Goal: Information Seeking & Learning: Compare options

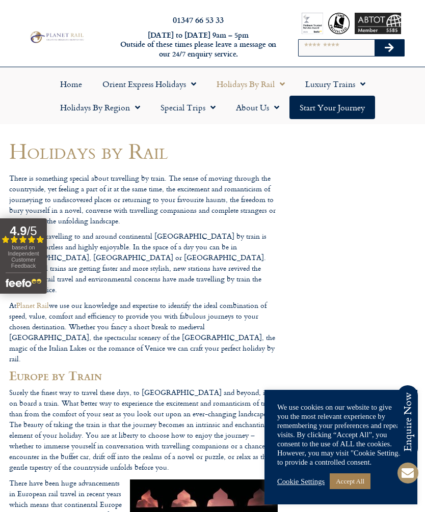
click at [359, 481] on link "Accept All" at bounding box center [349, 482] width 41 height 16
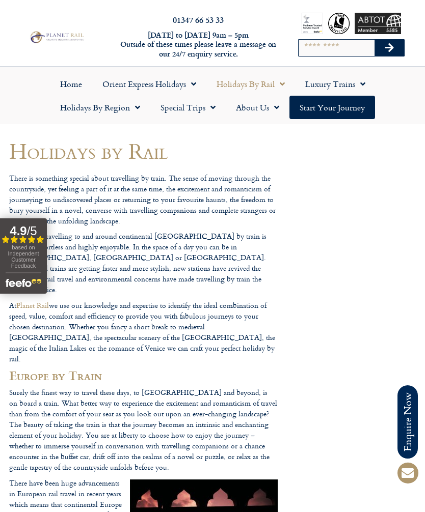
click at [105, 108] on link "Holidays by Region" at bounding box center [100, 107] width 100 height 23
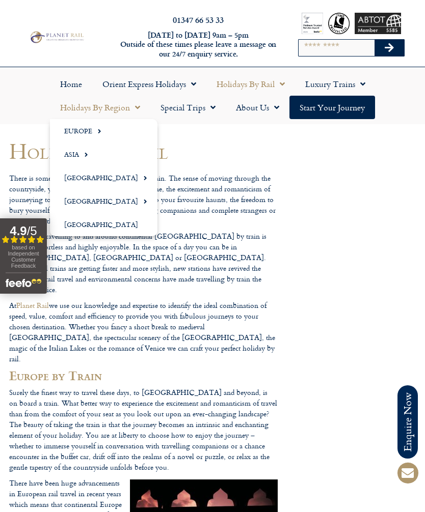
click at [95, 127] on span "Menu" at bounding box center [96, 131] width 9 height 17
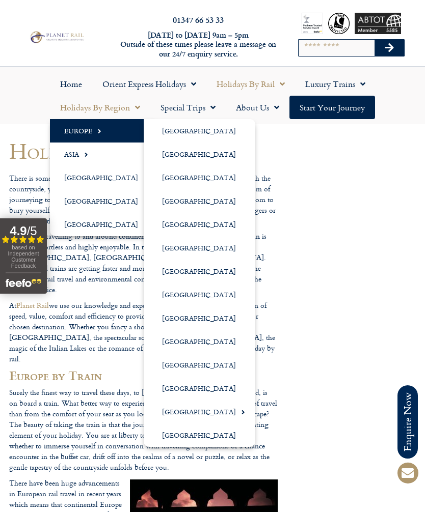
click at [181, 291] on link "[GEOGRAPHIC_DATA]" at bounding box center [200, 294] width 112 height 23
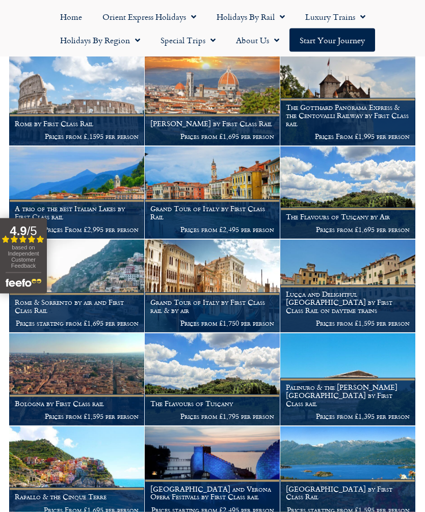
scroll to position [546, 0]
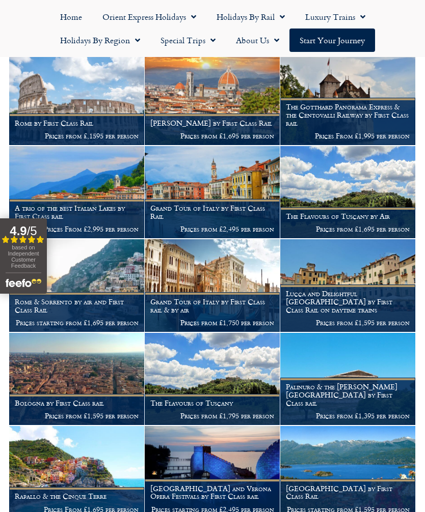
click at [220, 399] on h1 "The Flavours of Tuscany" at bounding box center [212, 403] width 124 height 8
click at [227, 399] on h1 "The Flavours of Tuscany" at bounding box center [212, 403] width 124 height 8
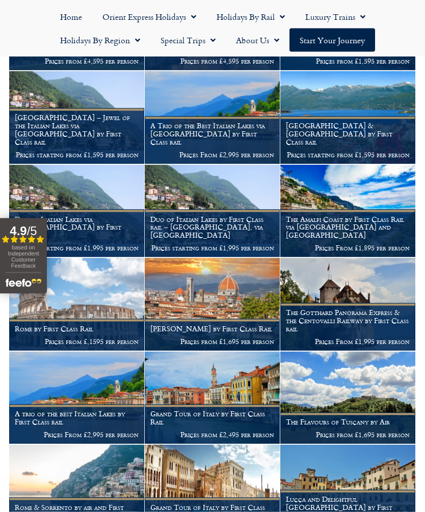
scroll to position [341, 0]
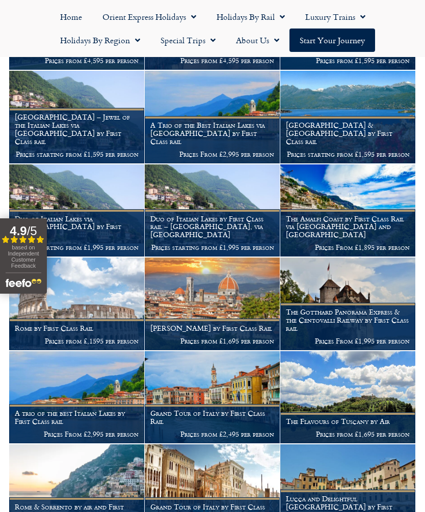
click at [225, 324] on h1 "Florence by First Class Rail" at bounding box center [212, 328] width 124 height 8
click at [224, 324] on h1 "Florence by First Class Rail" at bounding box center [212, 328] width 124 height 8
click at [251, 354] on img at bounding box center [212, 397] width 135 height 92
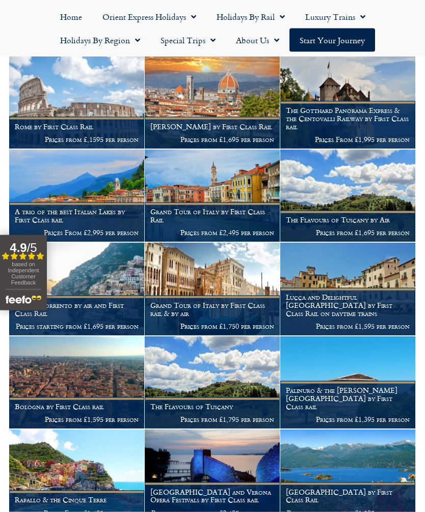
scroll to position [543, 0]
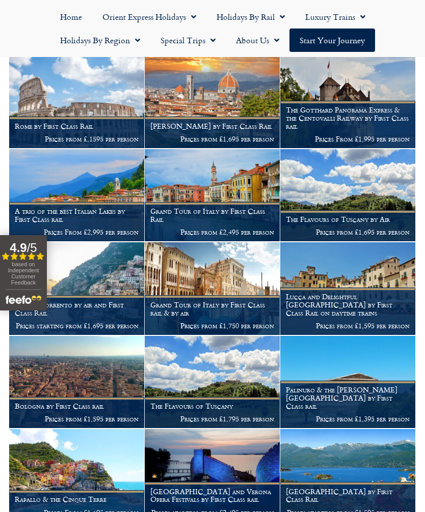
click at [358, 293] on h1 "Lucca and Delightful [GEOGRAPHIC_DATA] by First Class Rail on daytime trains" at bounding box center [348, 305] width 124 height 24
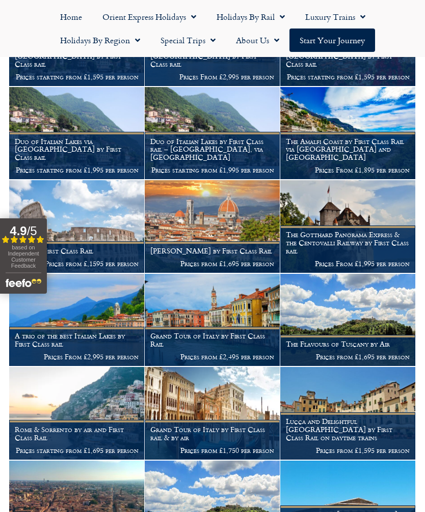
scroll to position [418, 0]
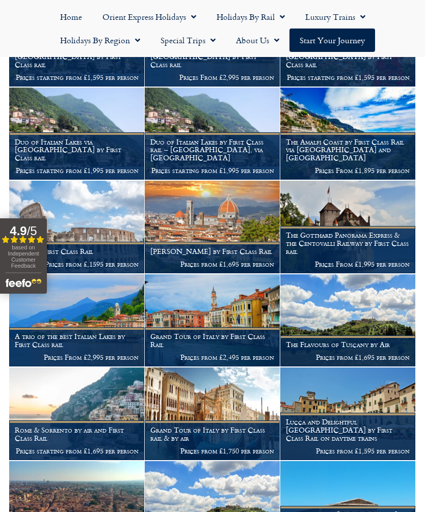
click at [255, 17] on link "Holidays by Rail" at bounding box center [250, 16] width 89 height 23
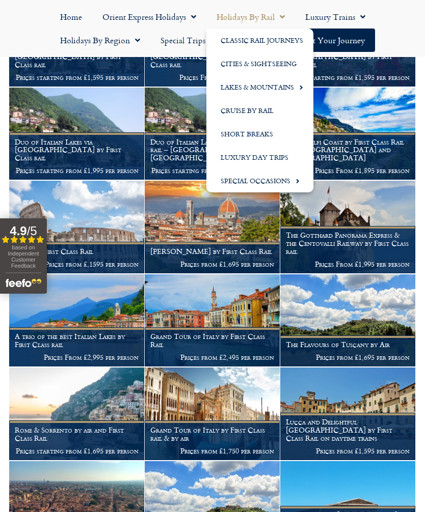
click at [282, 63] on link "Cities & Sightseeing" at bounding box center [259, 63] width 107 height 23
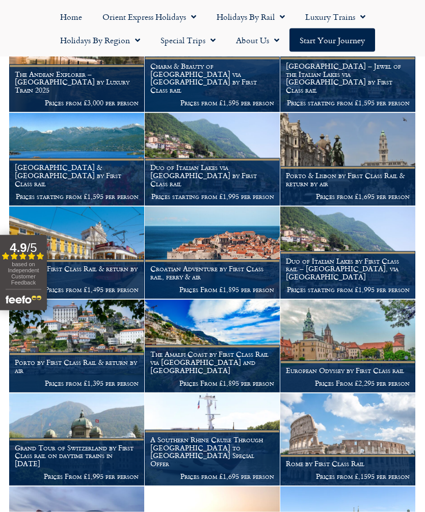
scroll to position [301, 0]
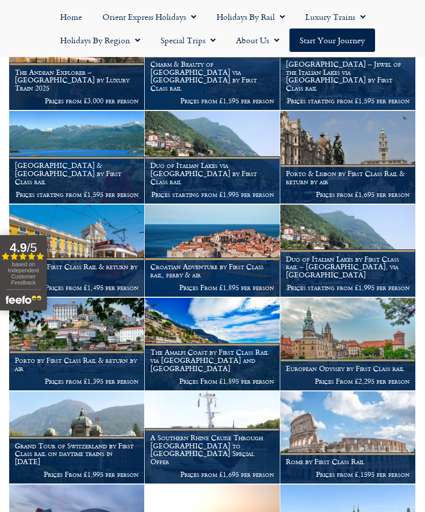
click at [373, 365] on h1 "European Odyssey by First Class rail" at bounding box center [348, 369] width 124 height 8
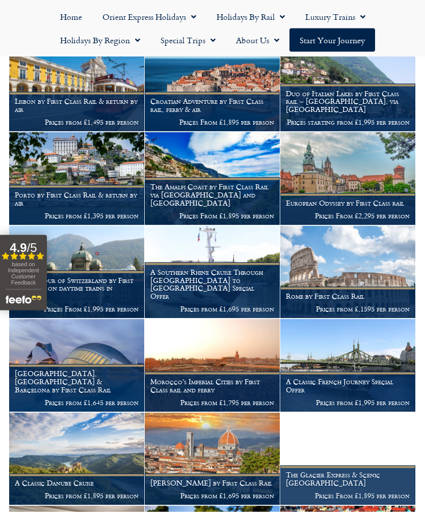
scroll to position [467, 0]
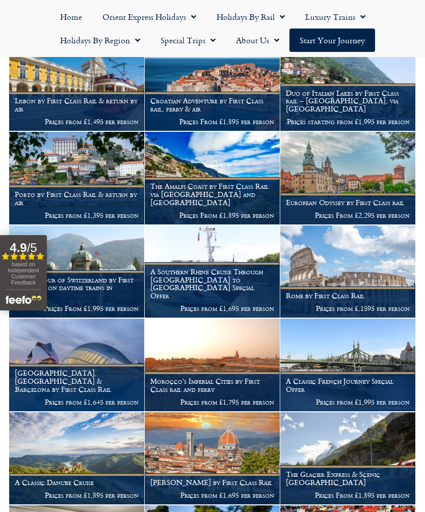
click at [224, 479] on h1 "Florence by First Class Rail" at bounding box center [212, 483] width 124 height 8
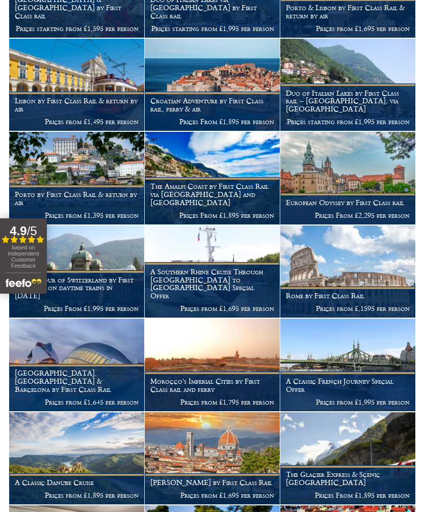
scroll to position [501, 0]
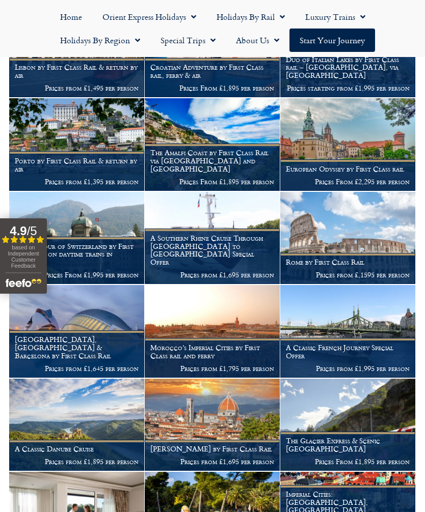
click at [365, 344] on h1 "A Classic French Journey Special Offer" at bounding box center [348, 352] width 124 height 16
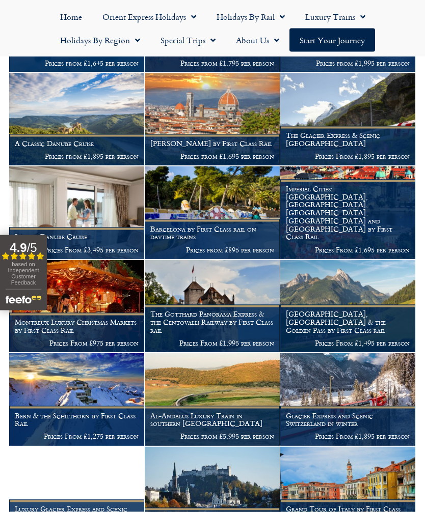
scroll to position [807, 0]
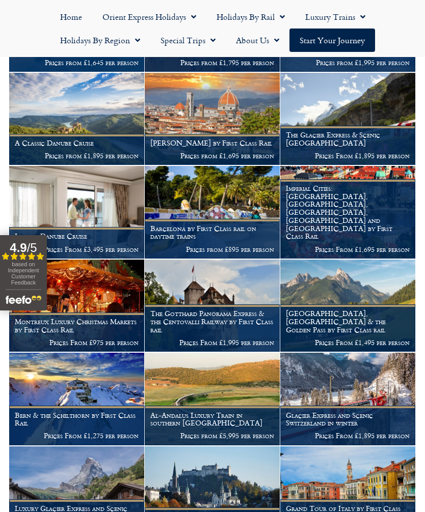
click at [90, 411] on h1 "Bern & the Schilthorn by First Class Rail" at bounding box center [77, 419] width 124 height 16
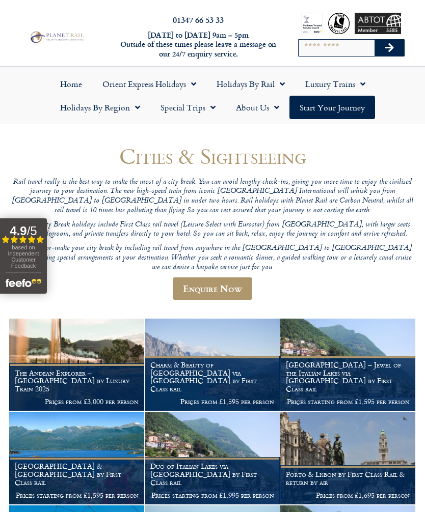
scroll to position [840, 0]
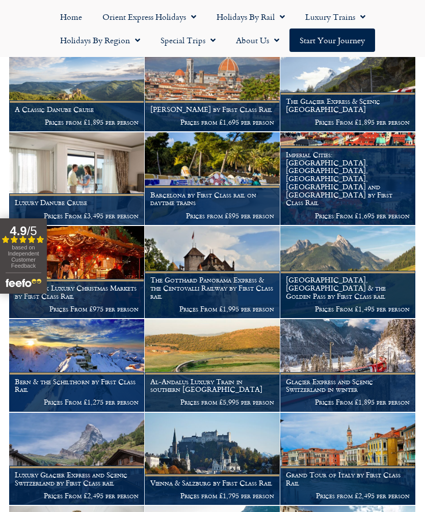
click at [233, 474] on figcaption "Vienna & Salzburg by First Class Rail Prices from £1,795 per person" at bounding box center [212, 489] width 135 height 31
click at [379, 466] on figcaption "Grand Tour of Italy by First Class Rail Prices from £2,495 per person" at bounding box center [347, 485] width 135 height 39
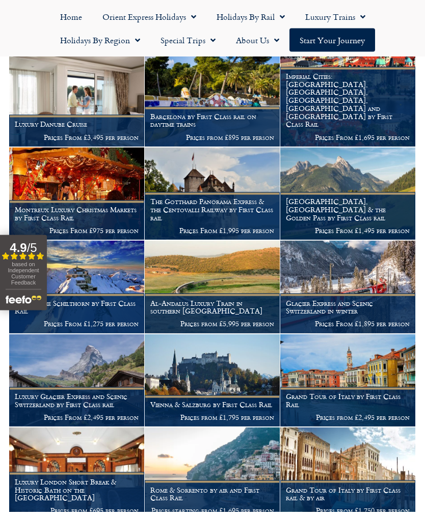
scroll to position [920, 0]
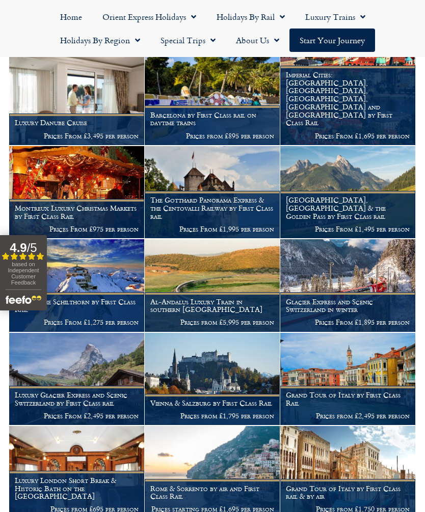
click at [88, 505] on p "Prices from £695 per person" at bounding box center [77, 509] width 124 height 8
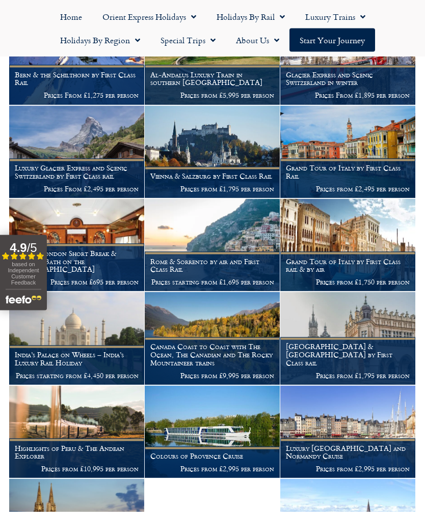
scroll to position [1148, 0]
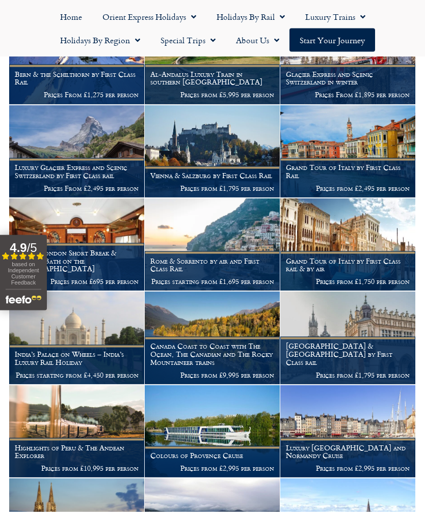
click at [373, 344] on h1 "Poland & Germany by First Class rail" at bounding box center [348, 354] width 124 height 24
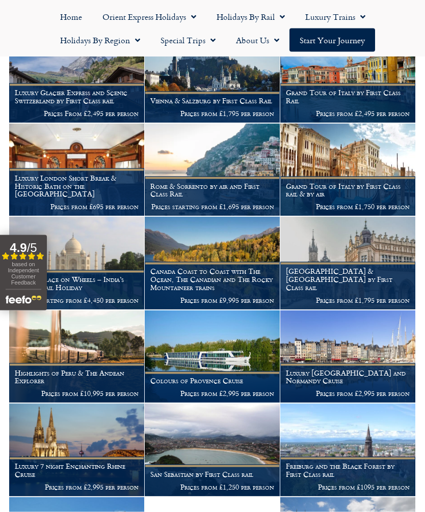
scroll to position [1226, 0]
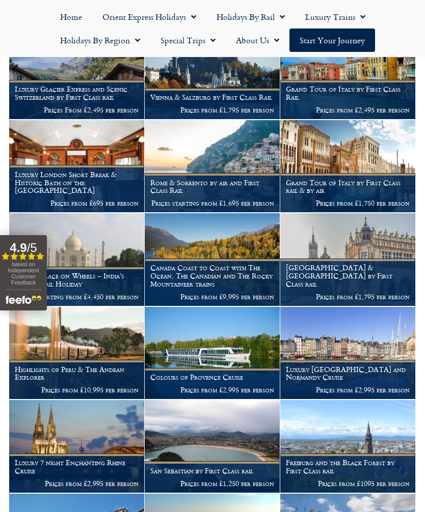
click at [370, 386] on p "Prices from £2,995 per person" at bounding box center [348, 390] width 124 height 8
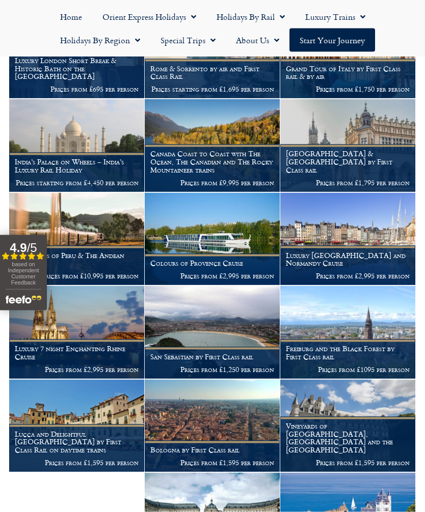
scroll to position [1341, 0]
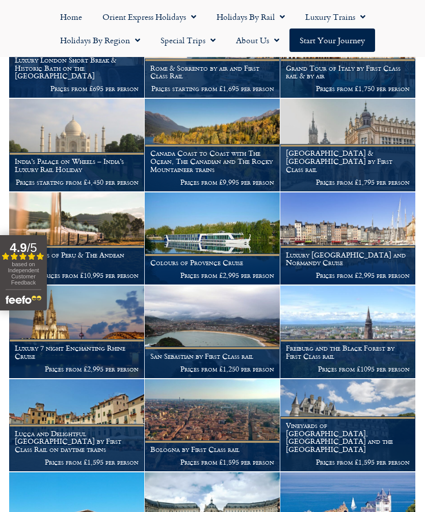
click at [214, 446] on h1 "Bologna by First Class rail" at bounding box center [212, 450] width 124 height 8
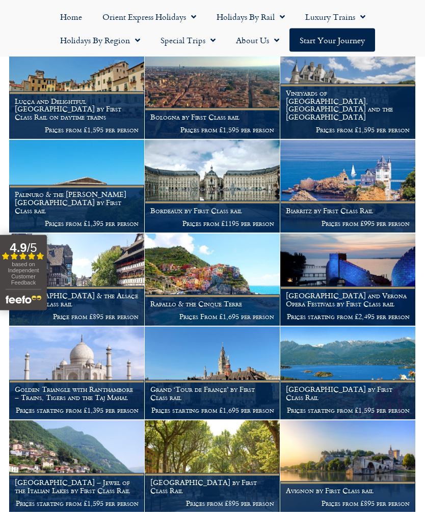
scroll to position [1674, 0]
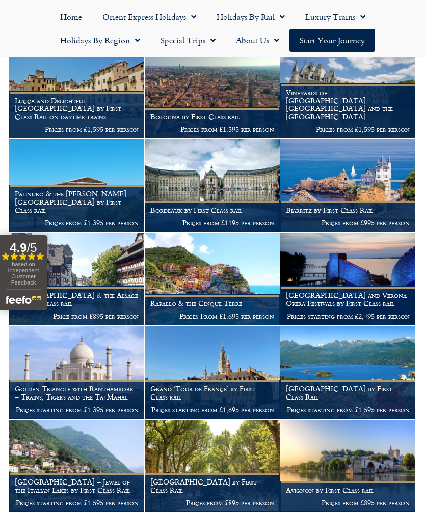
click at [236, 385] on h1 "Grand ‘Tour de France’ by First Class rail" at bounding box center [212, 393] width 124 height 16
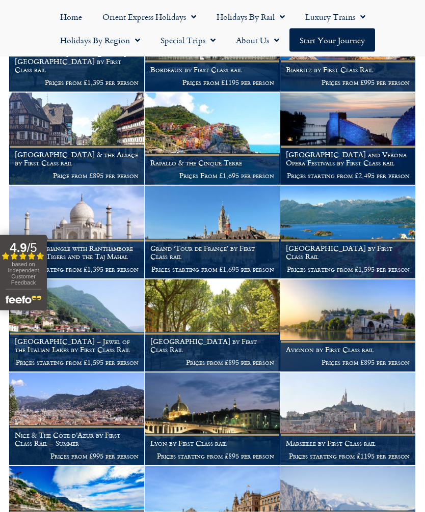
scroll to position [1815, 0]
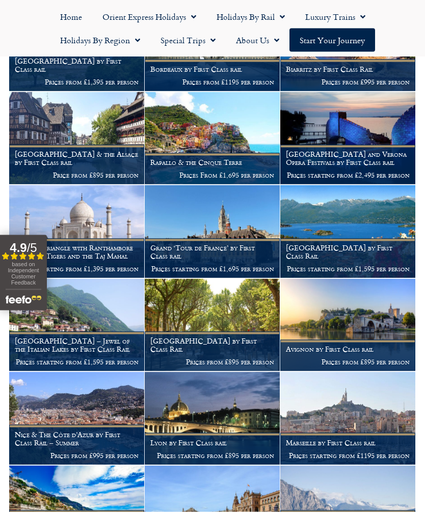
click at [364, 345] on h1 "Avignon by First Class rail" at bounding box center [348, 349] width 124 height 8
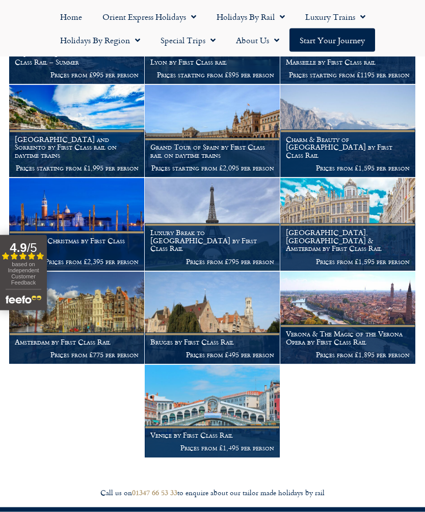
scroll to position [2095, 0]
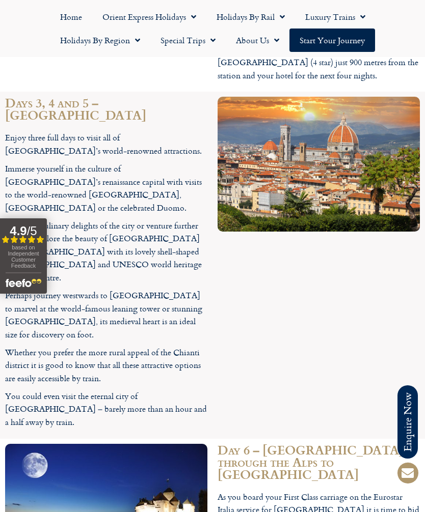
scroll to position [1990, 0]
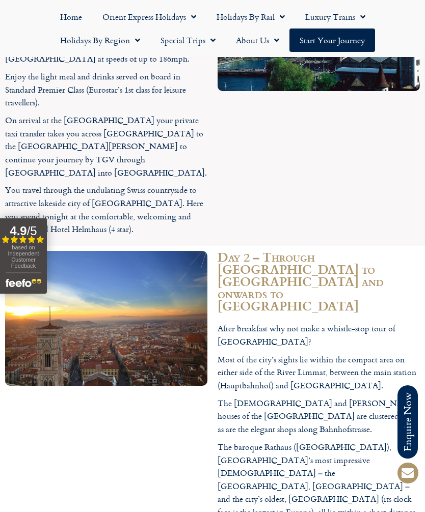
scroll to position [1213, 0]
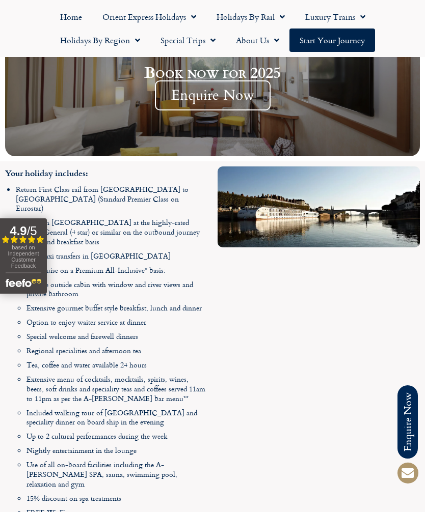
scroll to position [815, 0]
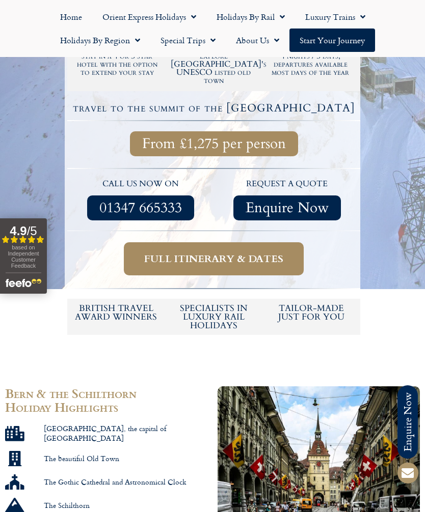
scroll to position [263, 0]
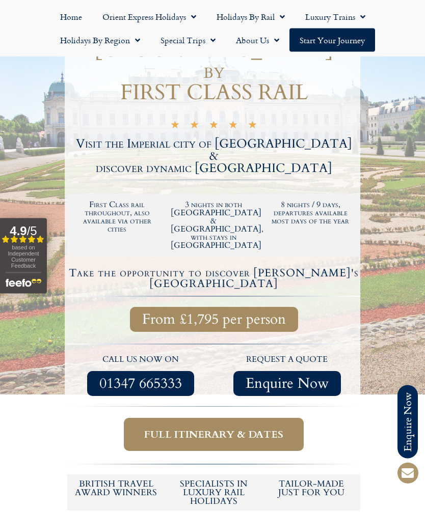
scroll to position [169, 0]
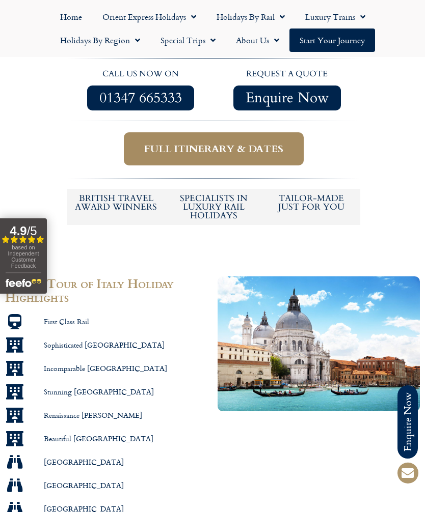
scroll to position [410, 0]
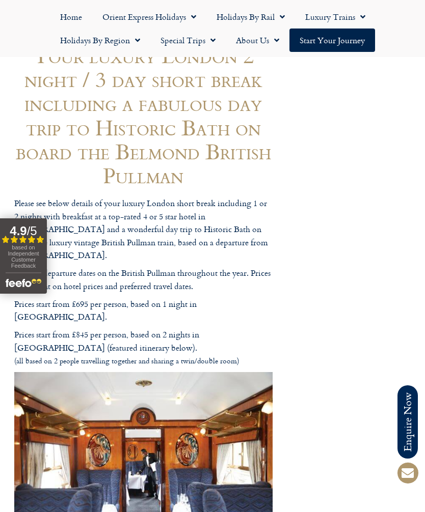
scroll to position [313, 0]
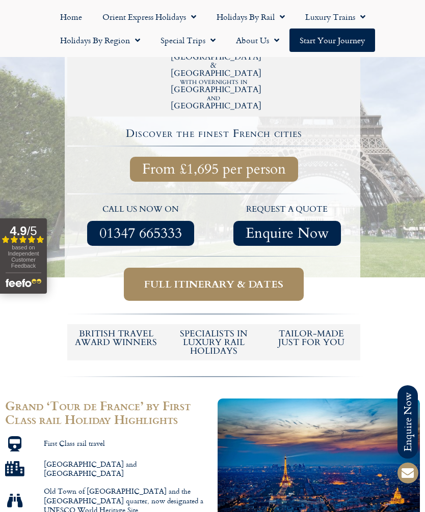
scroll to position [290, 0]
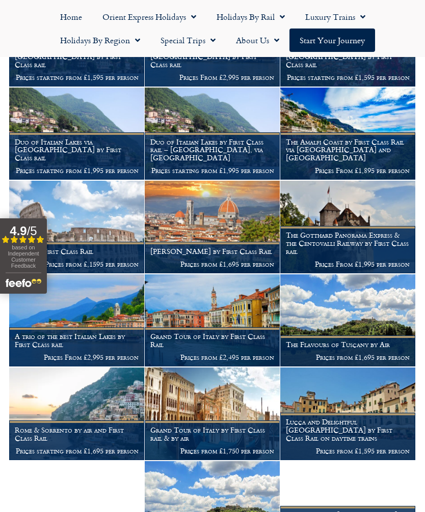
scroll to position [418, 0]
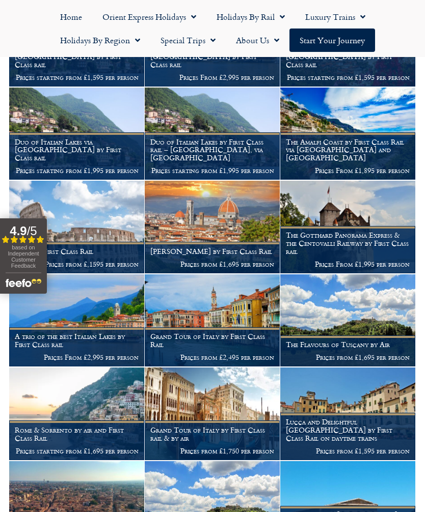
click at [196, 38] on link "Special Trips" at bounding box center [187, 40] width 75 height 23
click at [209, 62] on link "Latest Experiences" at bounding box center [199, 63] width 99 height 23
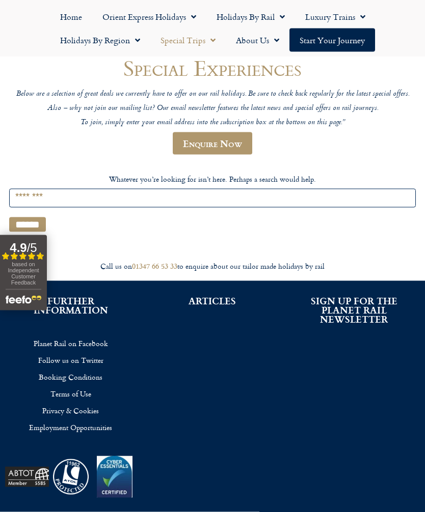
scroll to position [88, 0]
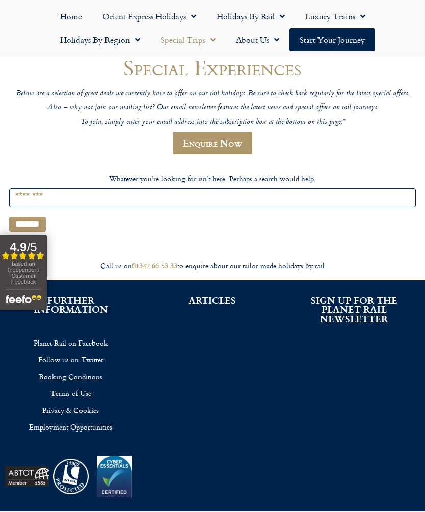
click at [371, 315] on h2 "SIGN UP FOR THE PLANET RAIL NEWSLETTER" at bounding box center [353, 309] width 111 height 27
click at [357, 310] on h2 "SIGN UP FOR THE PLANET RAIL NEWSLETTER" at bounding box center [353, 309] width 111 height 27
click at [356, 312] on h2 "SIGN UP FOR THE PLANET RAIL NEWSLETTER" at bounding box center [353, 309] width 111 height 27
click at [357, 311] on h2 "SIGN UP FOR THE PLANET RAIL NEWSLETTER" at bounding box center [353, 309] width 111 height 27
click at [361, 310] on h2 "SIGN UP FOR THE PLANET RAIL NEWSLETTER" at bounding box center [353, 309] width 111 height 27
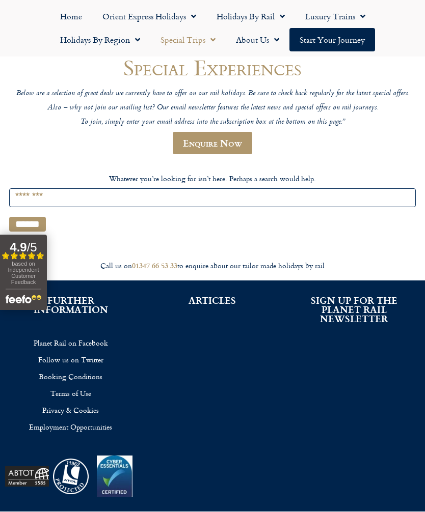
click at [357, 315] on h2 "SIGN UP FOR THE PLANET RAIL NEWSLETTER" at bounding box center [353, 309] width 111 height 27
click at [357, 314] on h2 "SIGN UP FOR THE PLANET RAIL NEWSLETTER" at bounding box center [353, 309] width 111 height 27
click at [358, 312] on h2 "SIGN UP FOR THE PLANET RAIL NEWSLETTER" at bounding box center [353, 309] width 111 height 27
click at [356, 318] on h2 "SIGN UP FOR THE PLANET RAIL NEWSLETTER" at bounding box center [353, 309] width 111 height 27
click at [357, 319] on h2 "SIGN UP FOR THE PLANET RAIL NEWSLETTER" at bounding box center [353, 309] width 111 height 27
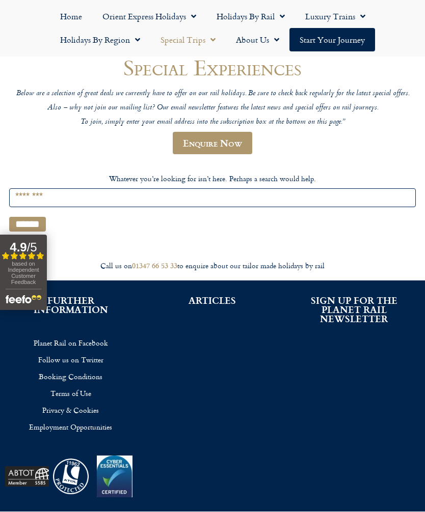
click at [359, 315] on h2 "SIGN UP FOR THE PLANET RAIL NEWSLETTER" at bounding box center [353, 309] width 111 height 27
click at [360, 317] on h2 "SIGN UP FOR THE PLANET RAIL NEWSLETTER" at bounding box center [353, 309] width 111 height 27
click at [361, 312] on h2 "SIGN UP FOR THE PLANET RAIL NEWSLETTER" at bounding box center [353, 309] width 111 height 27
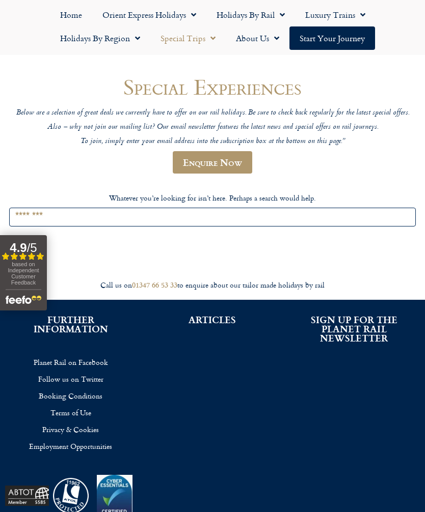
scroll to position [61, 0]
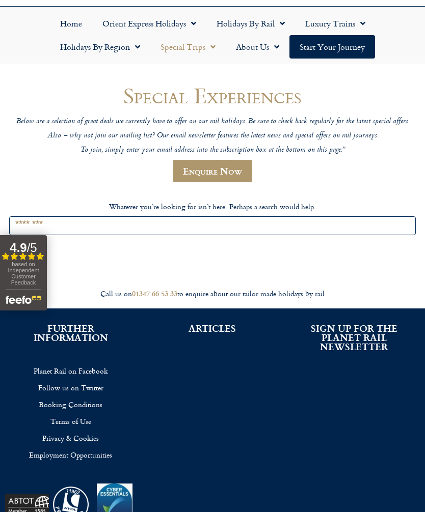
click at [376, 341] on h2 "SIGN UP FOR THE PLANET RAIL NEWSLETTER" at bounding box center [353, 337] width 111 height 27
click at [364, 338] on h2 "SIGN UP FOR THE PLANET RAIL NEWSLETTER" at bounding box center [353, 337] width 111 height 27
click at [361, 341] on h2 "SIGN UP FOR THE PLANET RAIL NEWSLETTER" at bounding box center [353, 337] width 111 height 27
click at [236, 167] on link "Enquire Now" at bounding box center [212, 171] width 79 height 22
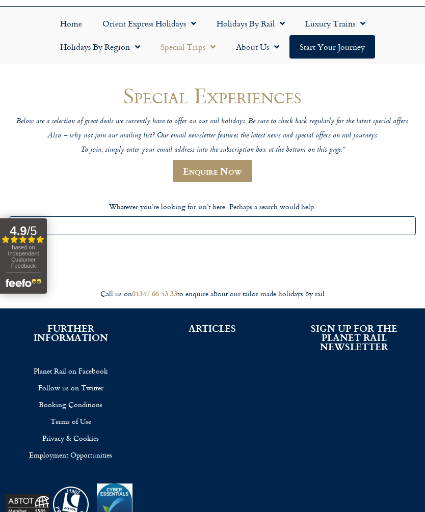
scroll to position [94, 0]
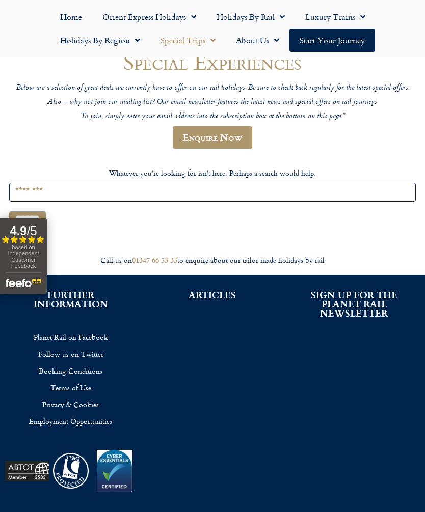
click at [195, 190] on input "Search for:" at bounding box center [212, 192] width 406 height 19
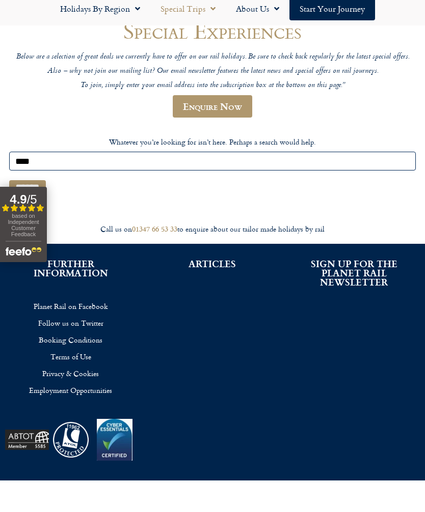
type input "****"
click at [56, 211] on div "Special Experiences Below are a selection of great deals we currently have to o…" at bounding box center [212, 138] width 414 height 215
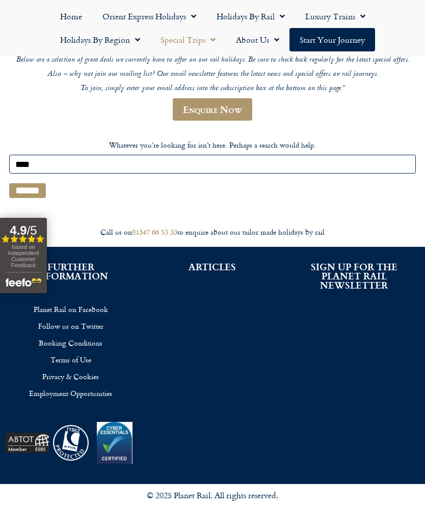
click at [37, 186] on input "******" at bounding box center [27, 191] width 37 height 15
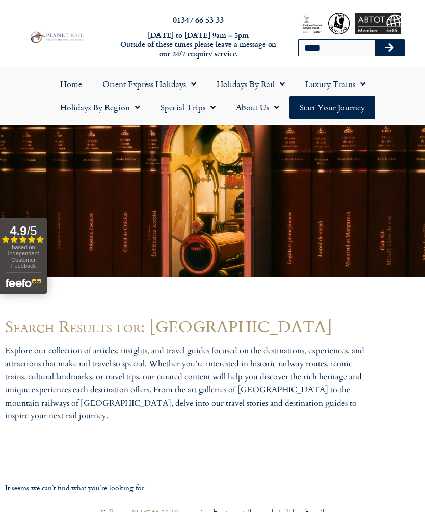
click at [110, 109] on link "Holidays by Region" at bounding box center [100, 107] width 100 height 23
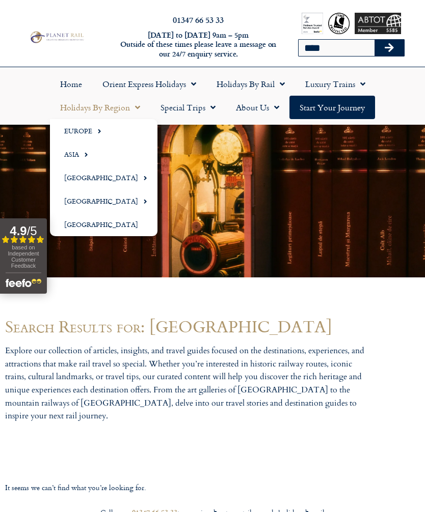
click at [149, 83] on link "Orient Express Holidays" at bounding box center [149, 83] width 114 height 23
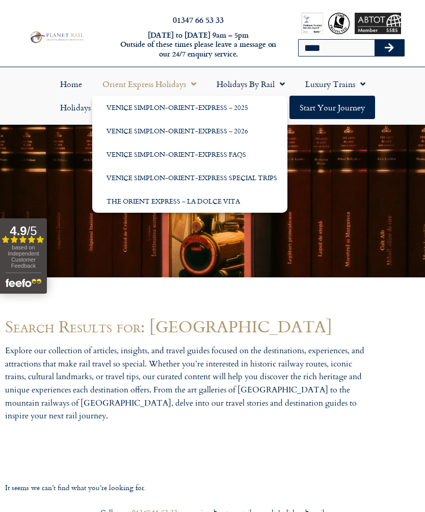
click at [327, 292] on div at bounding box center [212, 295] width 414 height 25
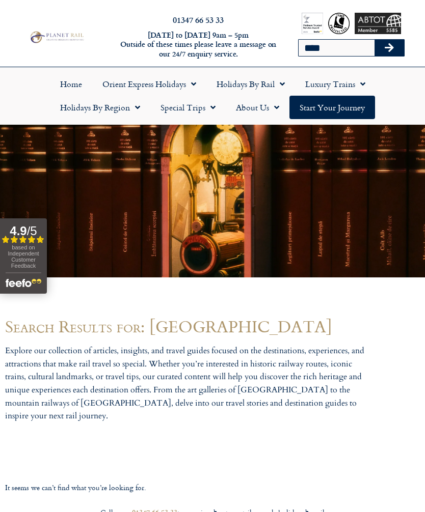
click at [262, 85] on link "Holidays by Rail" at bounding box center [250, 83] width 89 height 23
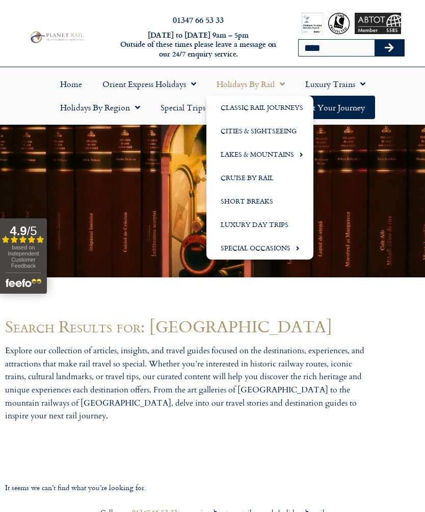
click at [271, 108] on link "Classic Rail Journeys" at bounding box center [259, 107] width 107 height 23
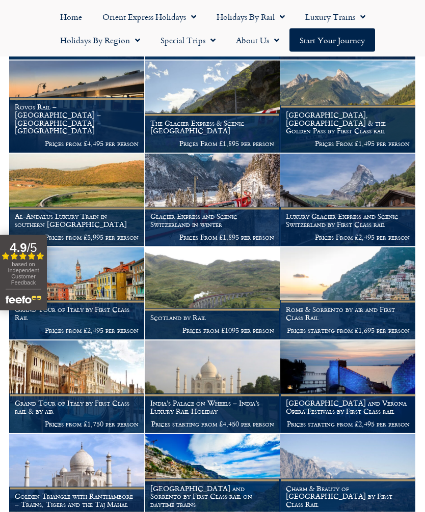
scroll to position [276, 0]
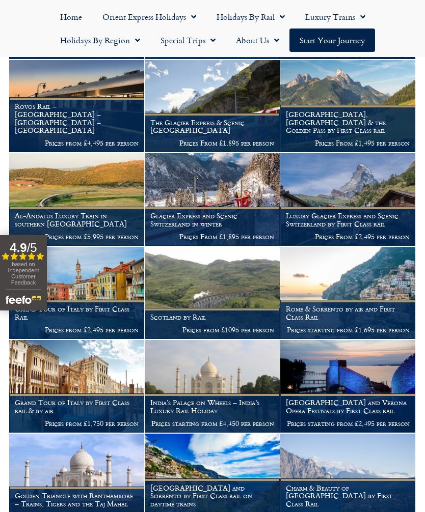
click at [213, 326] on p "Prices from £1095 per person" at bounding box center [212, 330] width 124 height 8
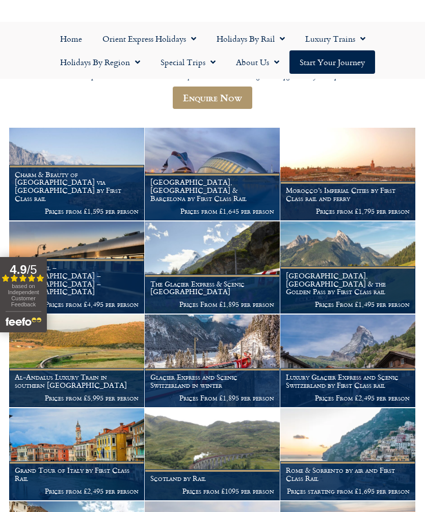
scroll to position [0, 0]
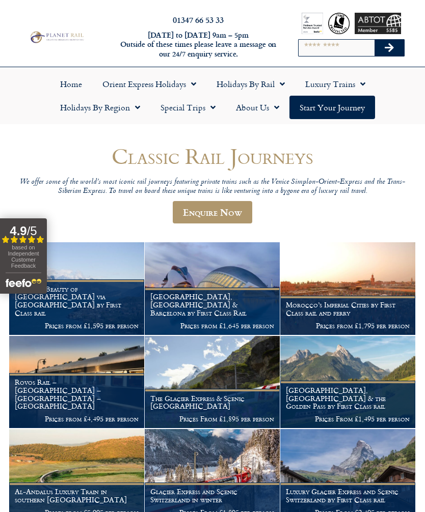
click at [260, 105] on link "About Us" at bounding box center [258, 107] width 64 height 23
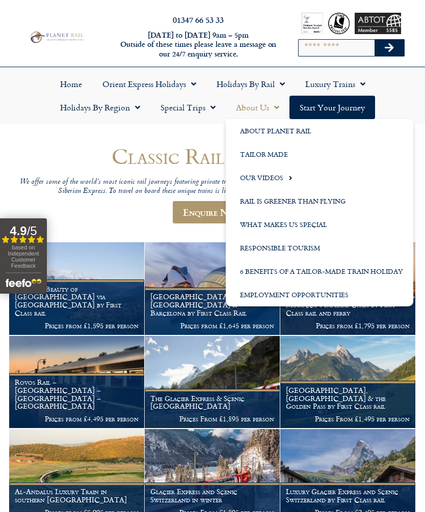
click at [273, 152] on link "Tailor Made" at bounding box center [319, 154] width 187 height 23
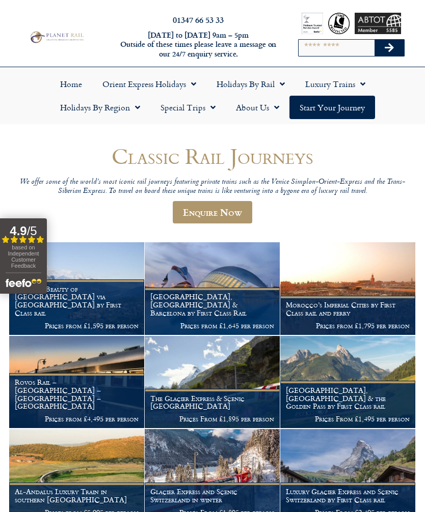
click at [112, 108] on link "Holidays by Region" at bounding box center [100, 107] width 100 height 23
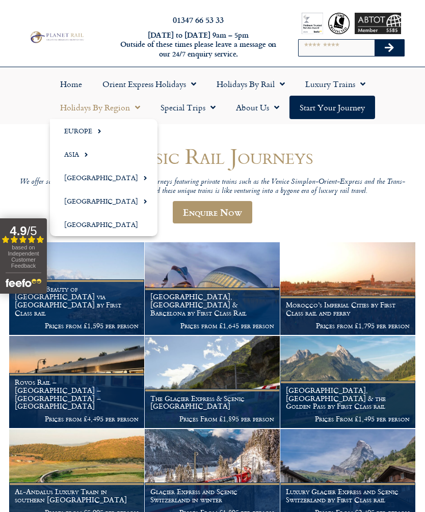
click at [100, 127] on span "Menu" at bounding box center [96, 131] width 9 height 17
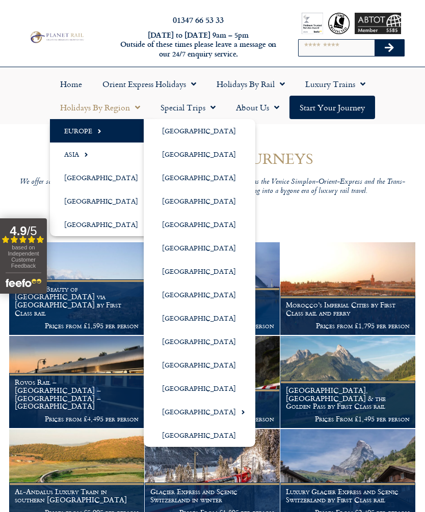
click at [196, 246] on link "[GEOGRAPHIC_DATA]" at bounding box center [200, 247] width 112 height 23
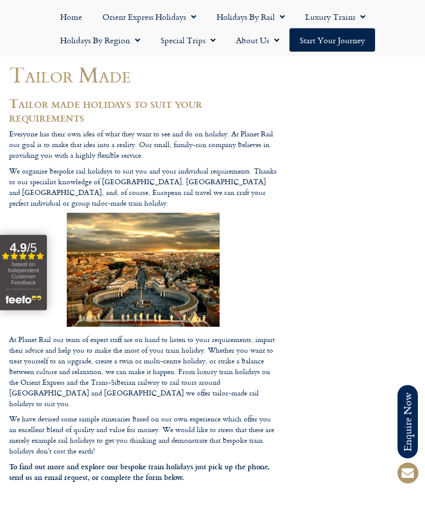
scroll to position [79, 0]
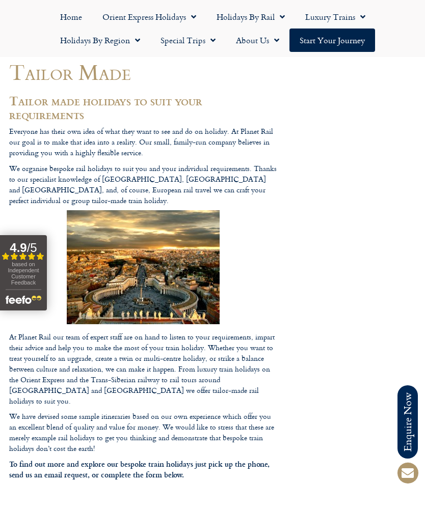
click at [319, 396] on div at bounding box center [212, 377] width 425 height 912
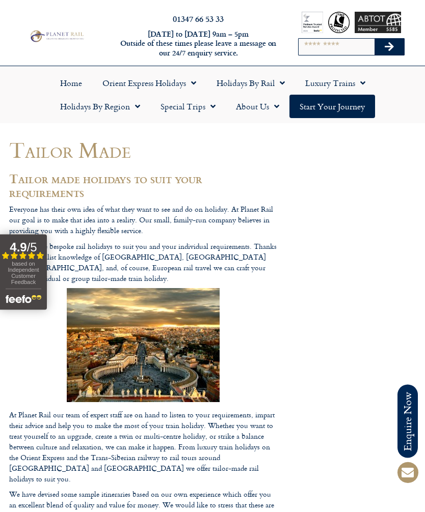
scroll to position [0, 0]
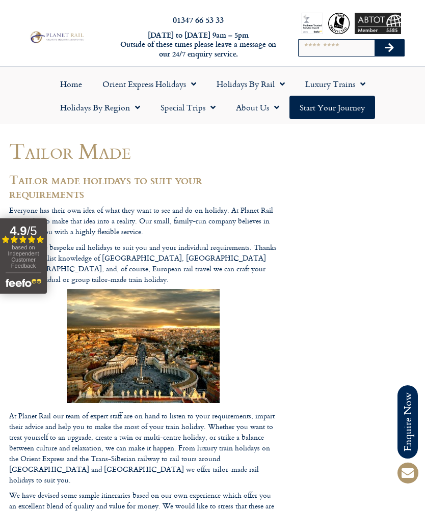
click at [115, 108] on link "Holidays by Region" at bounding box center [100, 107] width 100 height 23
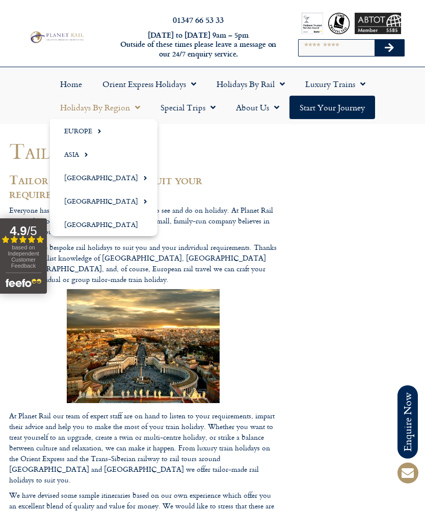
click at [93, 130] on span "Menu" at bounding box center [96, 131] width 9 height 17
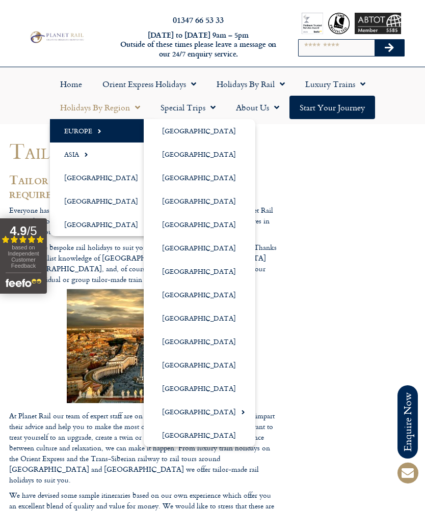
click at [186, 130] on link "[GEOGRAPHIC_DATA]" at bounding box center [200, 130] width 112 height 23
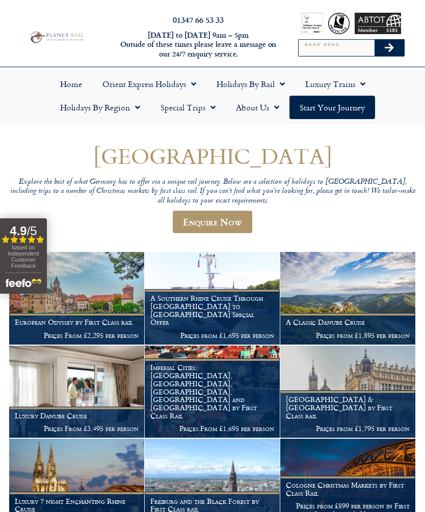
click at [363, 425] on p "Prices from £1,795 per person" at bounding box center [348, 429] width 124 height 8
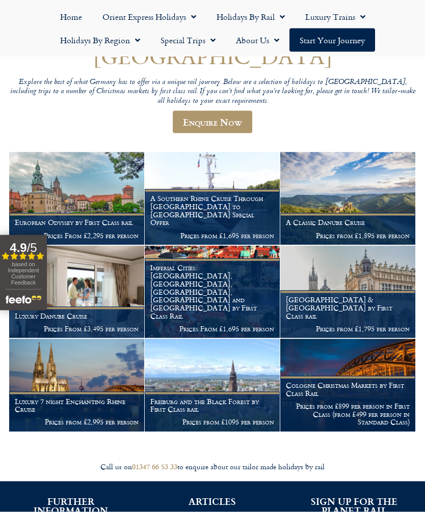
scroll to position [100, 0]
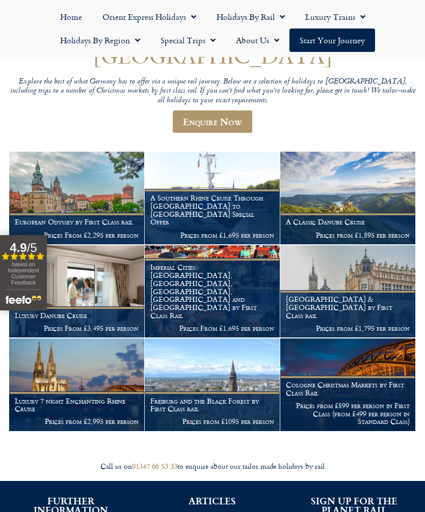
click at [232, 402] on h1 "Freiburg and the Black Forest by First Class rail" at bounding box center [212, 405] width 124 height 16
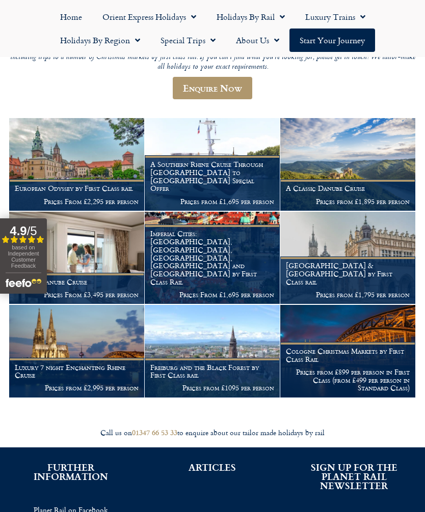
scroll to position [0, 0]
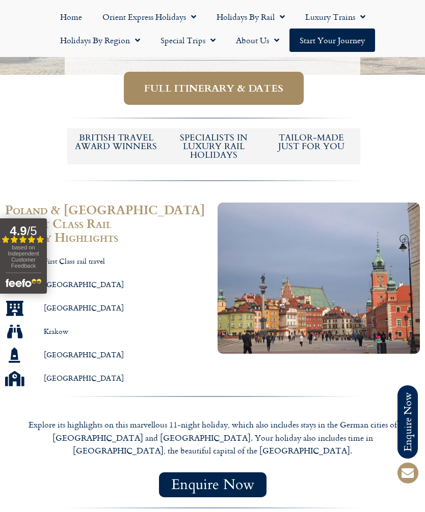
scroll to position [513, 0]
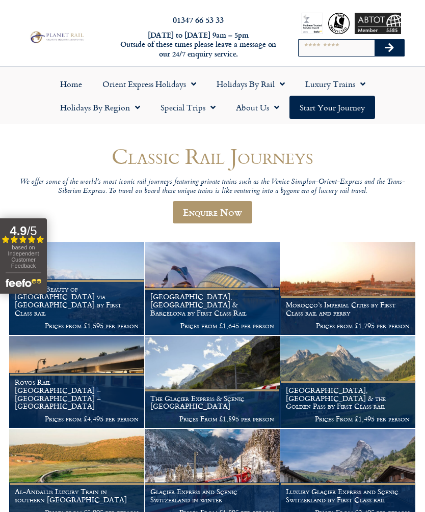
click at [248, 84] on link "Holidays by Rail" at bounding box center [250, 83] width 89 height 23
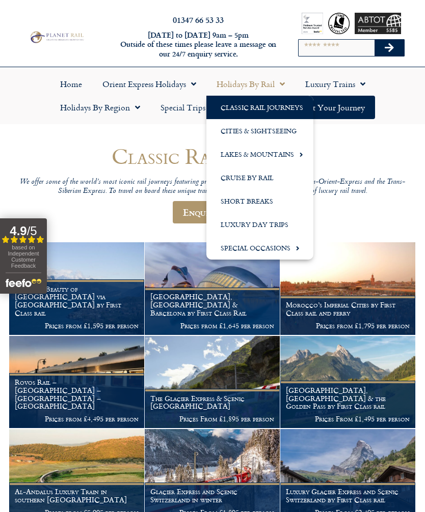
click at [281, 130] on link "Cities & Sightseeing" at bounding box center [259, 130] width 107 height 23
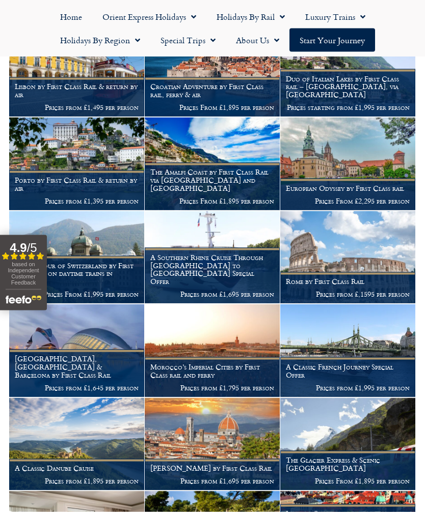
scroll to position [482, 0]
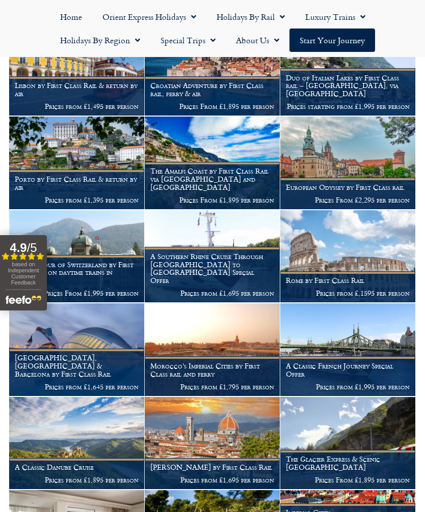
click at [357, 362] on h1 "A Classic French Journey Special Offer" at bounding box center [348, 370] width 124 height 16
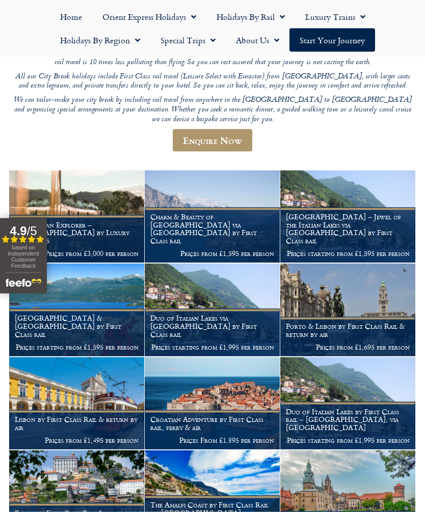
scroll to position [0, 0]
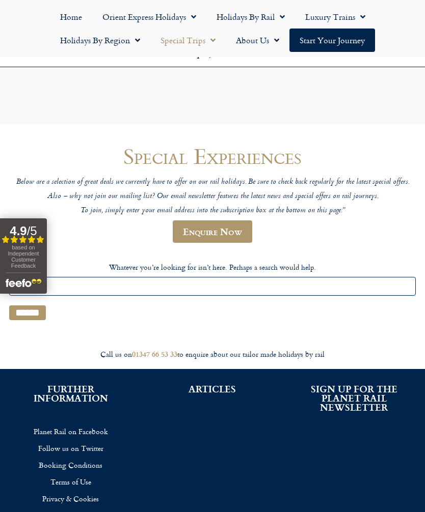
scroll to position [83, 0]
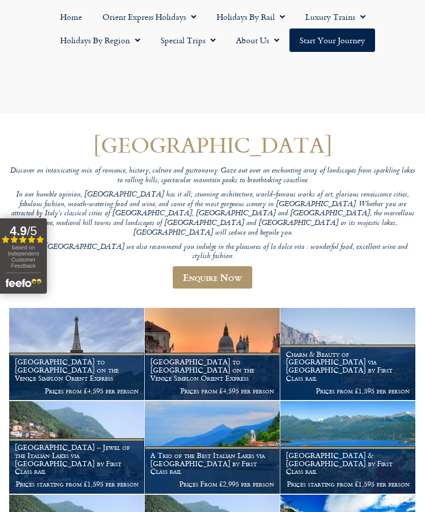
scroll to position [418, 0]
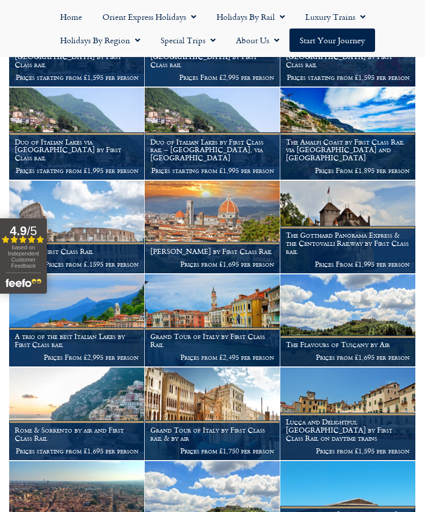
click at [195, 43] on link "Special Trips" at bounding box center [187, 40] width 75 height 23
click at [210, 69] on link "Latest Experiences" at bounding box center [199, 63] width 99 height 23
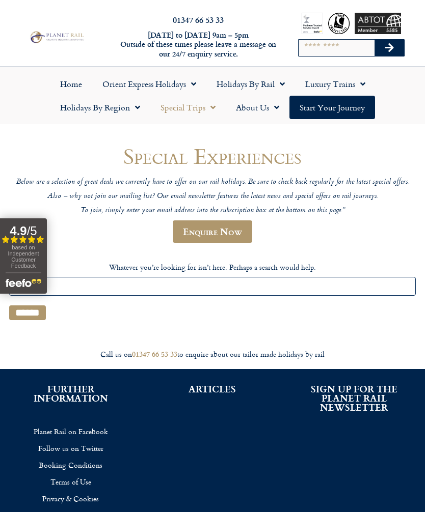
click at [266, 104] on link "About Us" at bounding box center [258, 107] width 64 height 23
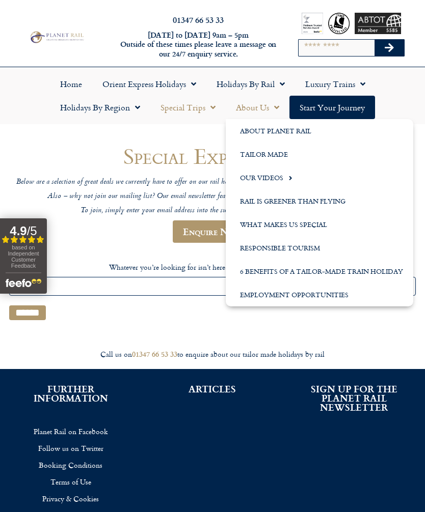
click at [341, 270] on link "6 Benefits of a Tailor-Made Train Holiday" at bounding box center [319, 271] width 187 height 23
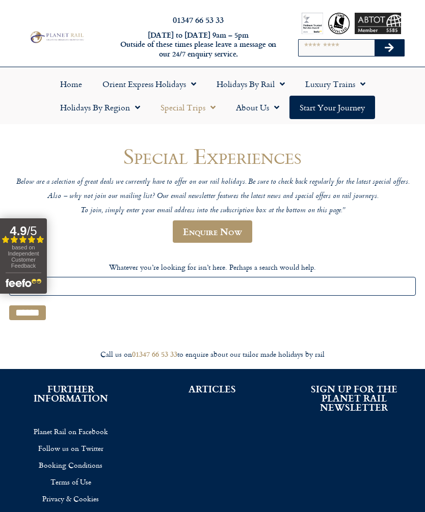
click at [68, 81] on link "Home" at bounding box center [71, 83] width 42 height 23
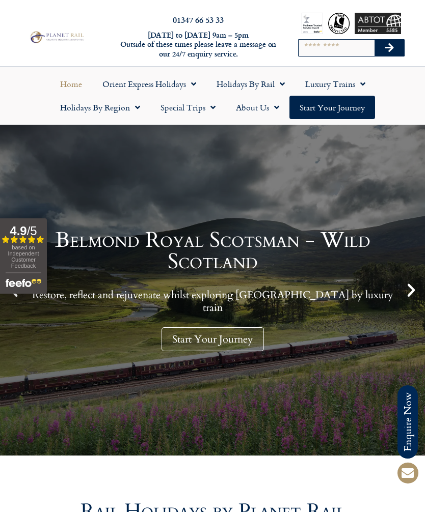
click at [262, 111] on link "About Us" at bounding box center [258, 107] width 64 height 23
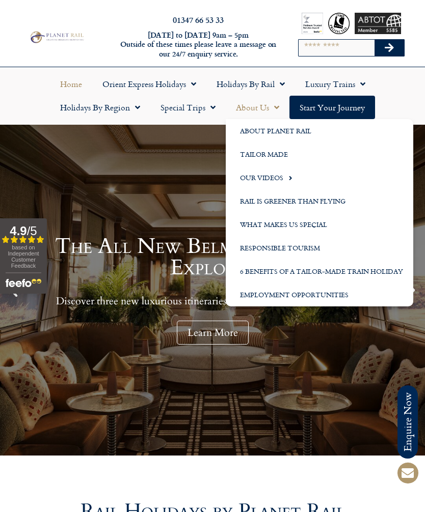
click at [285, 152] on link "Tailor Made" at bounding box center [319, 154] width 187 height 23
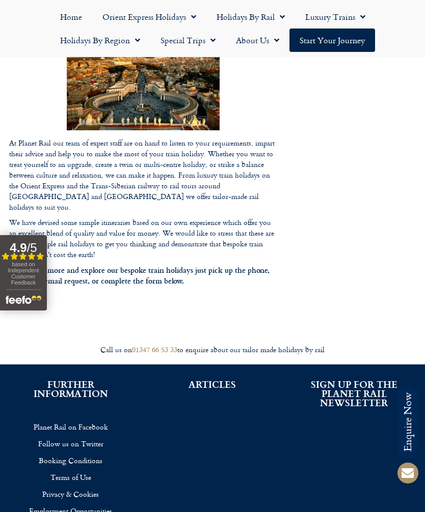
scroll to position [274, 0]
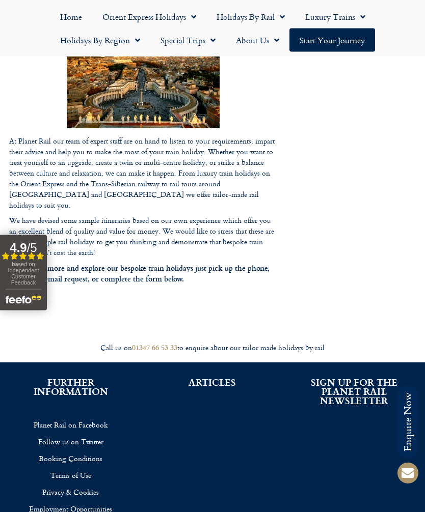
click at [366, 378] on h2 "SIGN UP FOR THE PLANET RAIL NEWSLETTER" at bounding box center [353, 391] width 111 height 27
click at [365, 378] on h2 "SIGN UP FOR THE PLANET RAIL NEWSLETTER" at bounding box center [353, 391] width 111 height 27
click at [367, 378] on h2 "SIGN UP FOR THE PLANET RAIL NEWSLETTER" at bounding box center [353, 391] width 111 height 27
click at [366, 378] on h2 "SIGN UP FOR THE PLANET RAIL NEWSLETTER" at bounding box center [353, 391] width 111 height 27
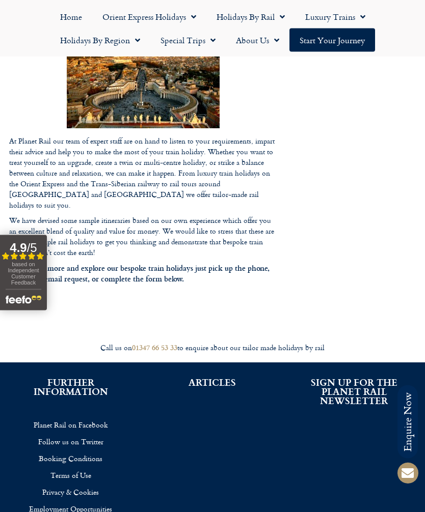
click at [417, 461] on span at bounding box center [407, 473] width 24 height 24
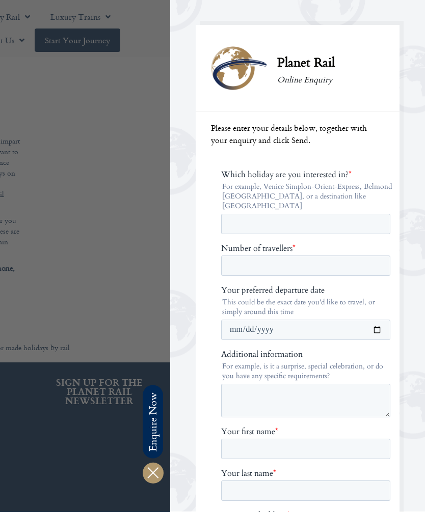
scroll to position [275, 0]
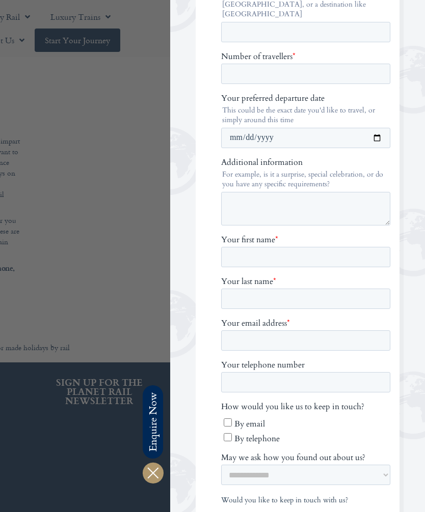
click at [162, 485] on icon at bounding box center [153, 473] width 24 height 24
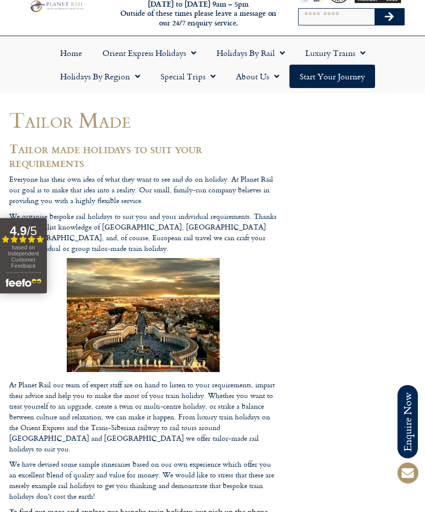
scroll to position [0, 0]
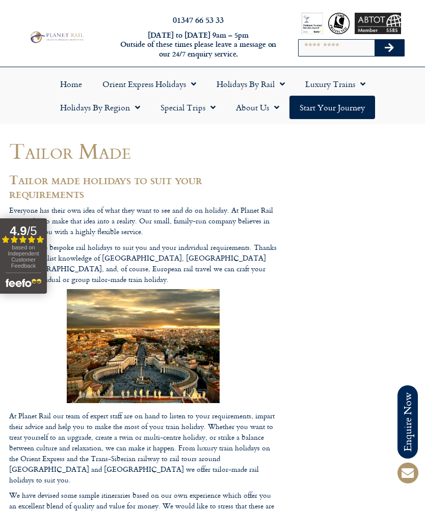
click at [66, 85] on link "Home" at bounding box center [71, 83] width 42 height 23
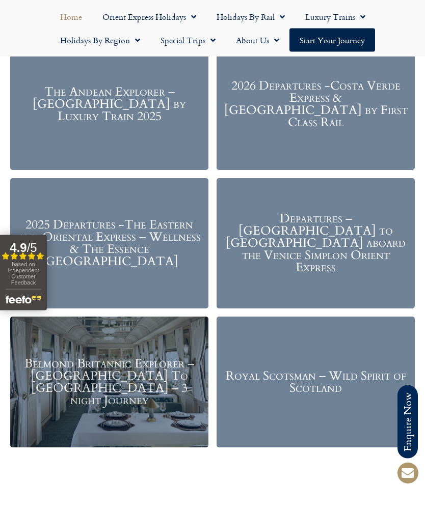
scroll to position [1188, 0]
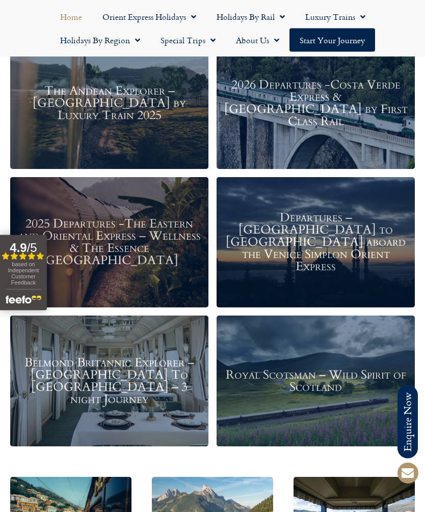
click at [327, 390] on h3 "Royal Scotsman – Wild Spirit of Scotland" at bounding box center [315, 382] width 188 height 24
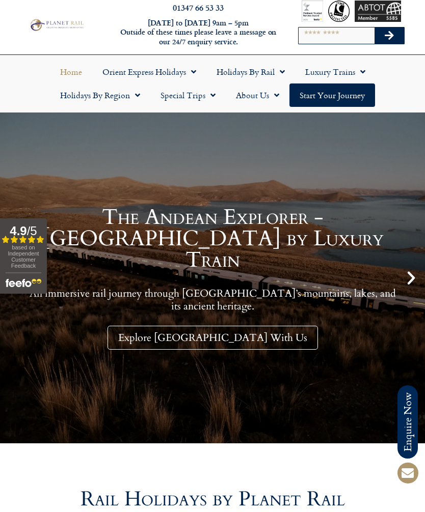
scroll to position [0, 0]
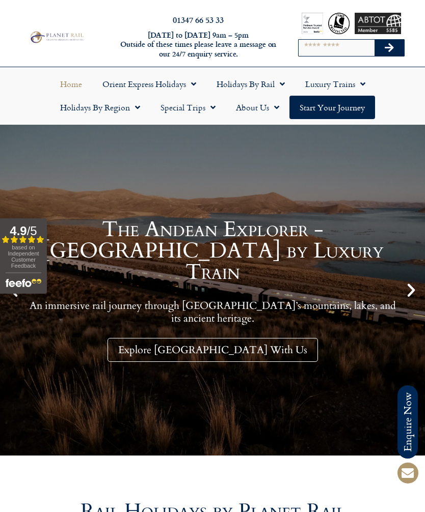
click at [250, 82] on link "Holidays by Rail" at bounding box center [250, 83] width 89 height 23
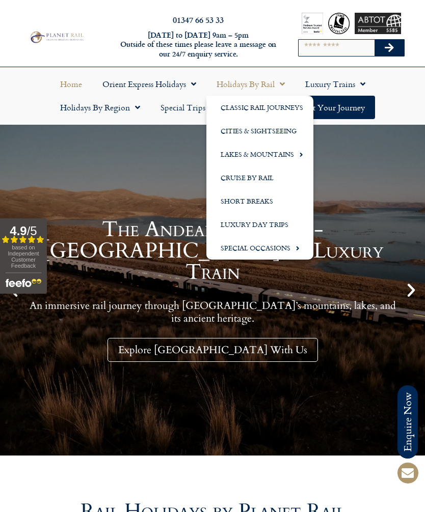
click at [276, 104] on link "Classic Rail Journeys" at bounding box center [259, 107] width 107 height 23
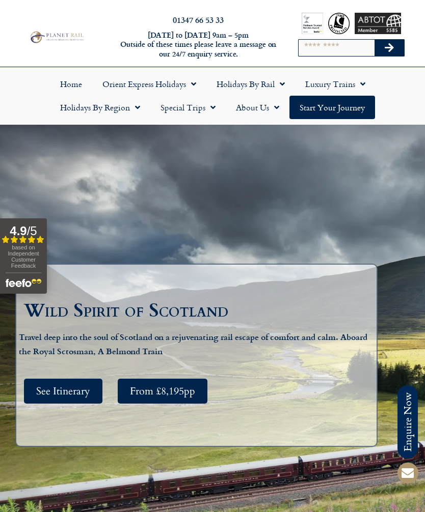
click at [68, 398] on span "See Itinerary" at bounding box center [63, 391] width 54 height 13
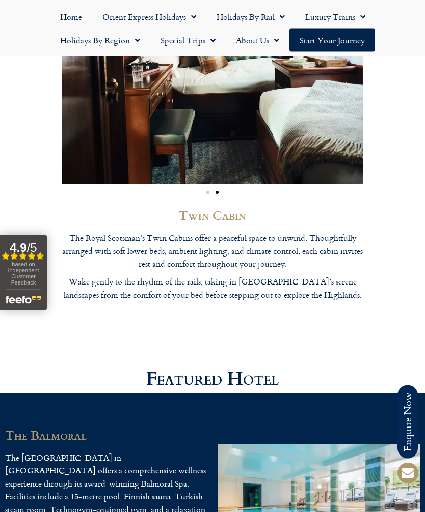
scroll to position [2861, 0]
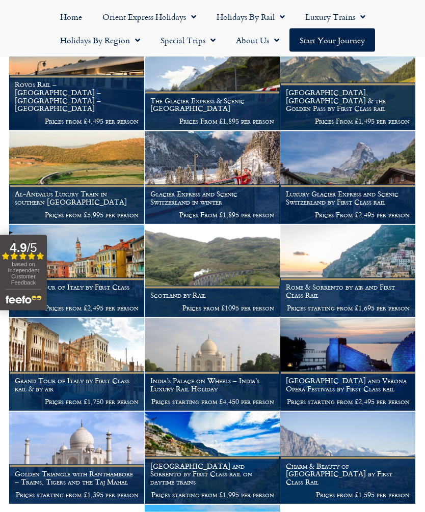
scroll to position [298, 0]
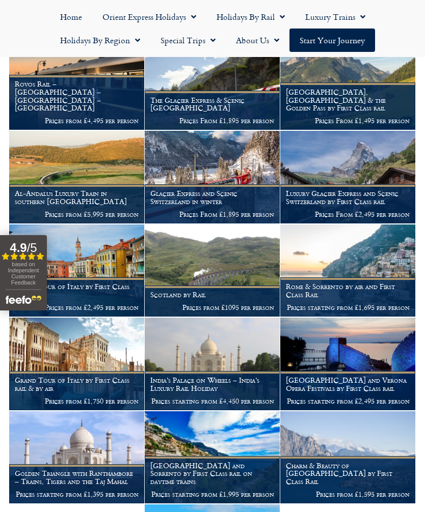
click at [220, 383] on h1 "India’s Palace on Wheels – India’s Luxury Rail Holiday" at bounding box center [212, 384] width 124 height 16
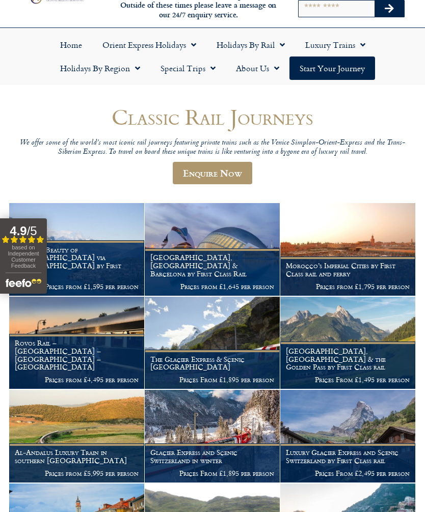
scroll to position [0, 0]
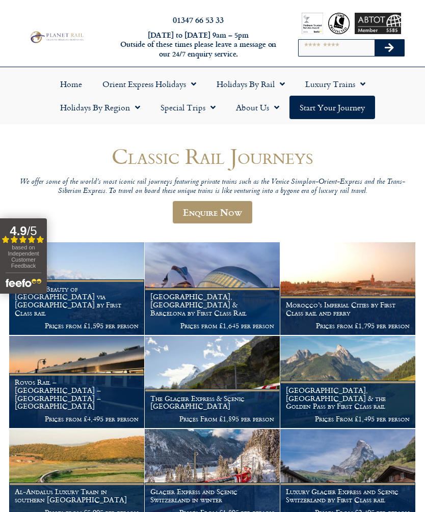
click at [255, 87] on link "Holidays by Rail" at bounding box center [250, 83] width 89 height 23
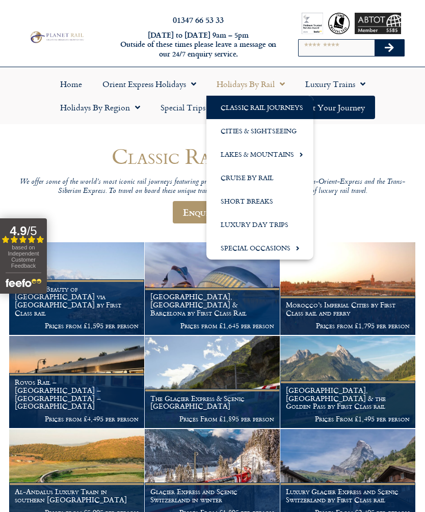
click at [266, 133] on link "Cities & Sightseeing" at bounding box center [259, 130] width 107 height 23
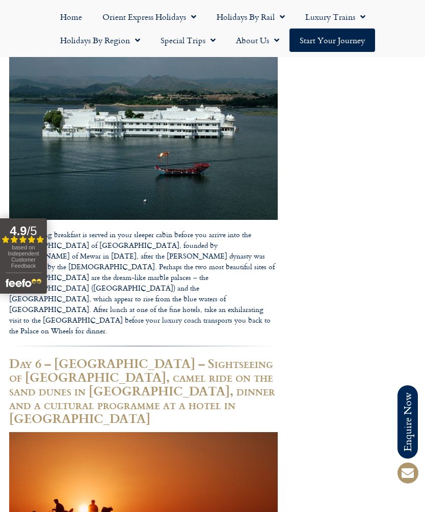
scroll to position [2916, 0]
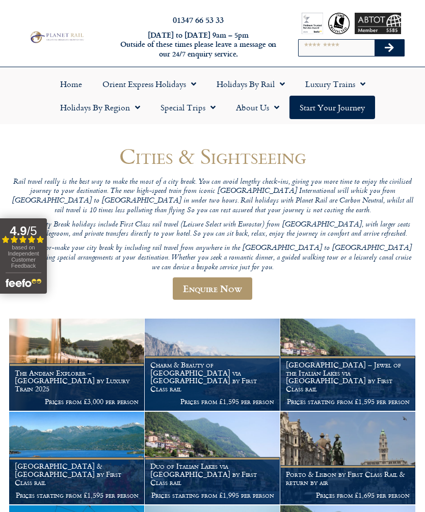
click at [112, 108] on link "Holidays by Region" at bounding box center [100, 107] width 100 height 23
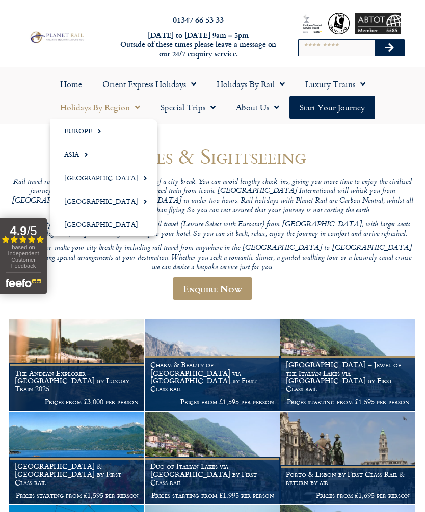
click at [89, 130] on link "Europe" at bounding box center [103, 130] width 107 height 23
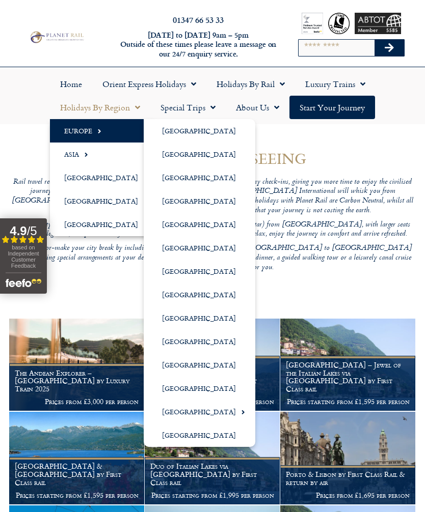
click at [183, 298] on link "[GEOGRAPHIC_DATA]" at bounding box center [200, 294] width 112 height 23
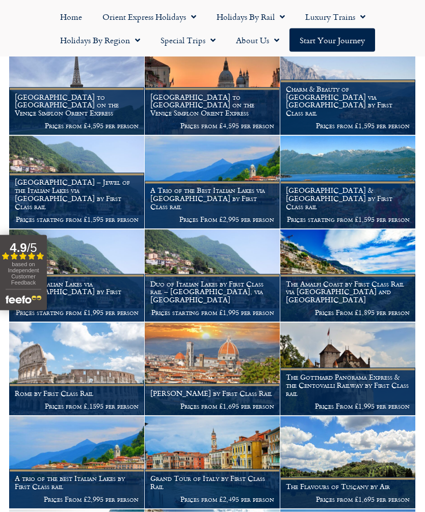
scroll to position [268, 0]
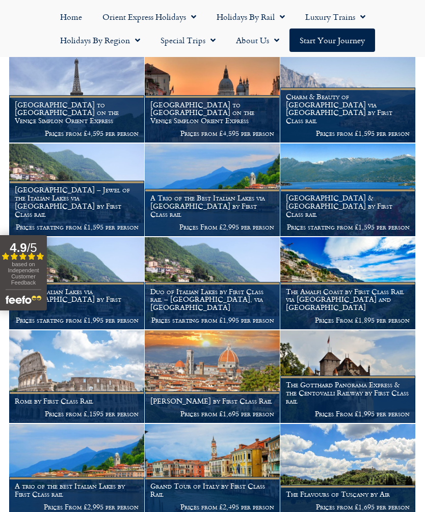
click at [222, 477] on figcaption "Grand Tour of Italy by First Class Rail Prices from £2,495 per person" at bounding box center [212, 496] width 135 height 39
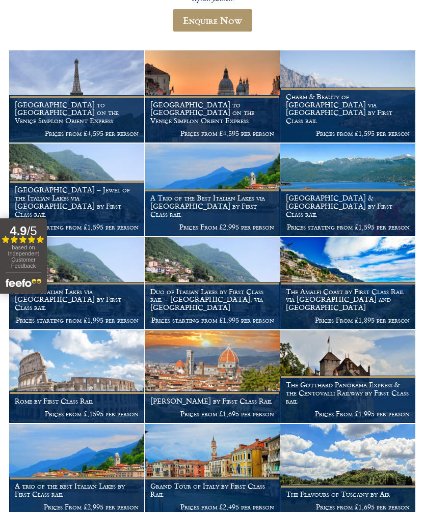
scroll to position [302, 0]
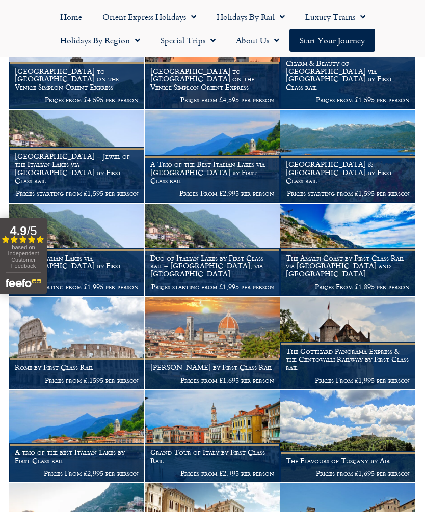
click at [232, 364] on h1 "Florence by First Class Rail" at bounding box center [212, 368] width 124 height 8
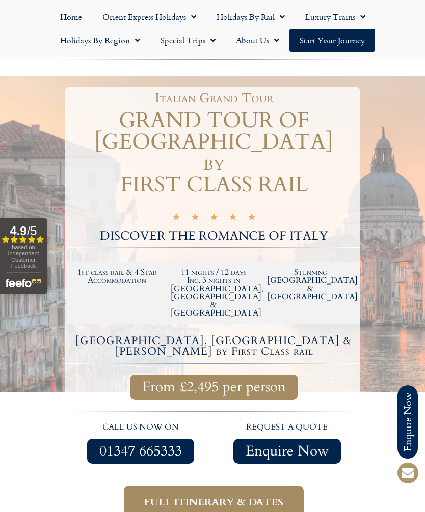
scroll to position [70, 0]
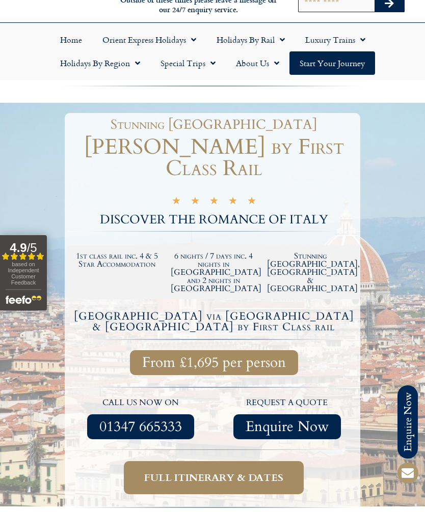
scroll to position [49, 0]
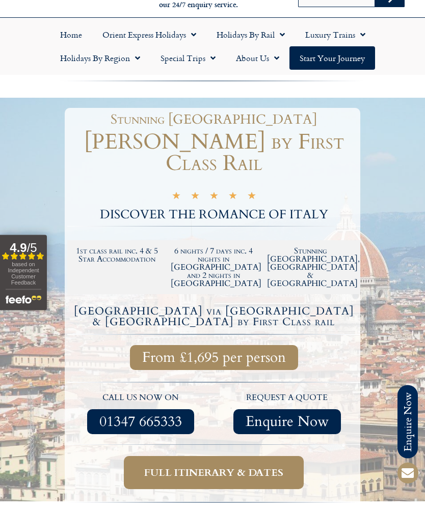
click at [238, 467] on span "Full itinerary & dates" at bounding box center [213, 473] width 139 height 13
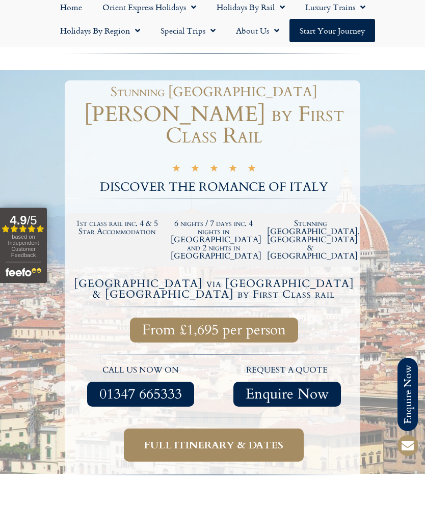
scroll to position [83, 0]
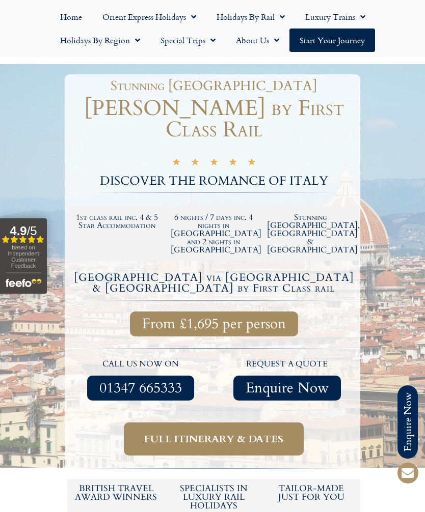
click at [230, 433] on span "Full itinerary & dates" at bounding box center [213, 439] width 139 height 13
click at [239, 433] on span "Full itinerary & dates" at bounding box center [213, 439] width 139 height 13
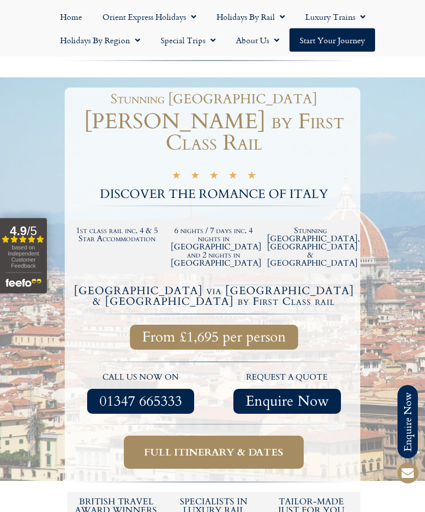
scroll to position [52, 0]
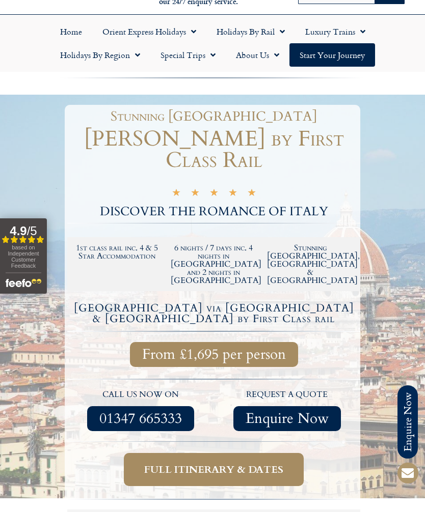
click at [302, 453] on link "Full itinerary & dates" at bounding box center [214, 469] width 180 height 33
click at [260, 463] on span "Full itinerary & dates" at bounding box center [213, 469] width 139 height 13
click at [291, 453] on link "Full itinerary & dates" at bounding box center [214, 469] width 180 height 33
click at [293, 453] on link "Full itinerary & dates" at bounding box center [214, 469] width 180 height 33
click at [278, 463] on span "Full itinerary & dates" at bounding box center [213, 469] width 139 height 13
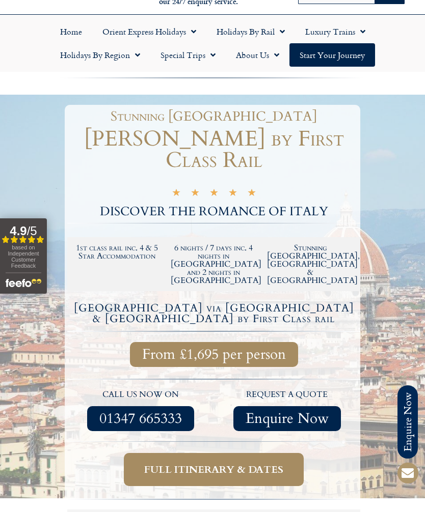
click at [254, 463] on span "Full itinerary & dates" at bounding box center [213, 469] width 139 height 13
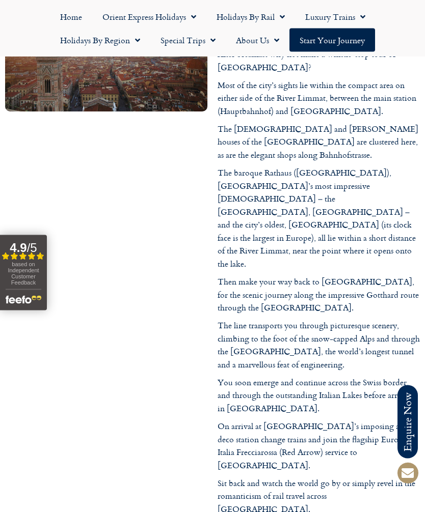
scroll to position [1501, 0]
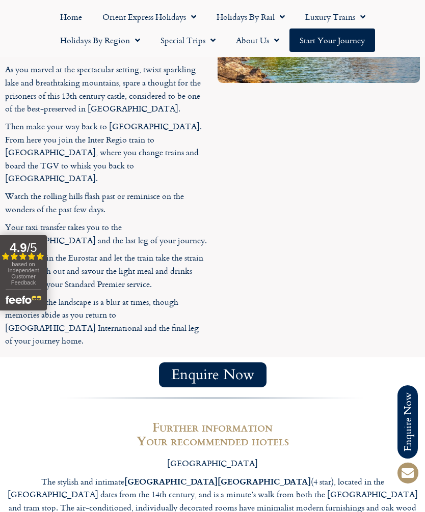
scroll to position [2783, 0]
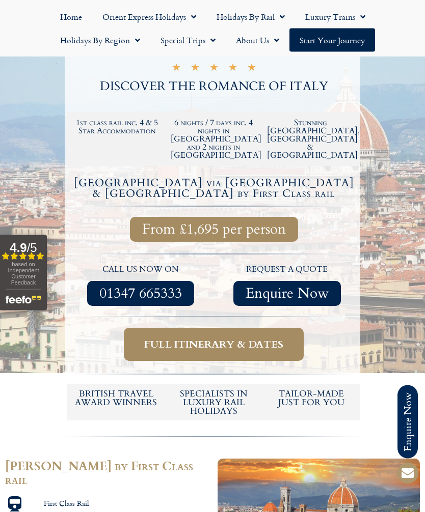
scroll to position [178, 0]
click at [264, 338] on span "Full itinerary & dates" at bounding box center [213, 344] width 139 height 13
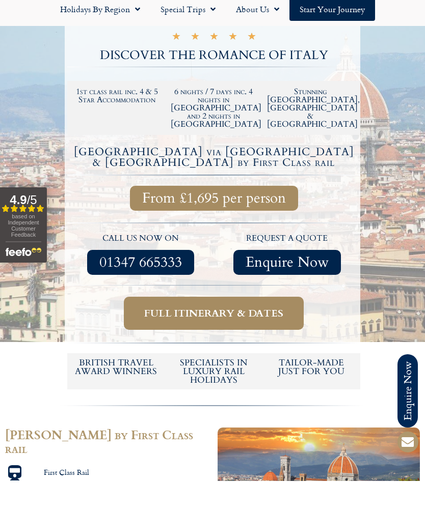
scroll to position [211, 0]
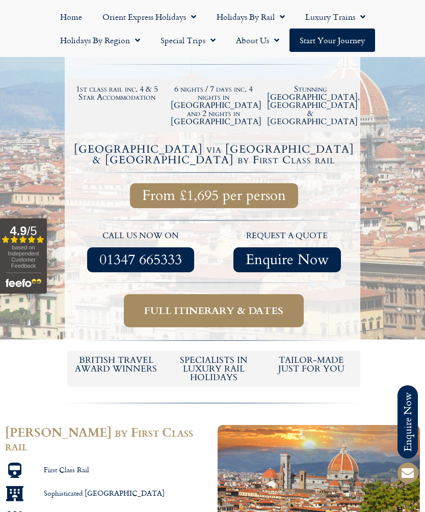
click at [257, 304] on span "Full itinerary & dates" at bounding box center [213, 310] width 139 height 13
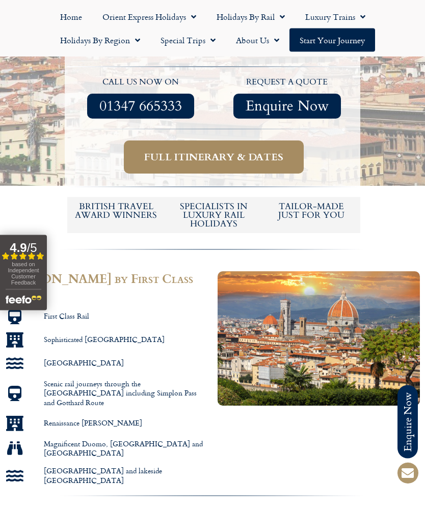
click at [241, 151] on span "Full itinerary & dates" at bounding box center [213, 157] width 139 height 13
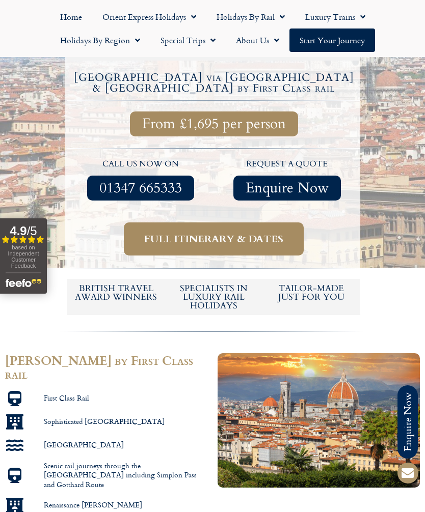
scroll to position [0, 0]
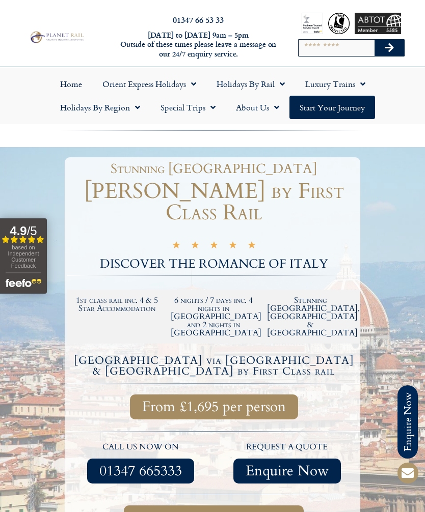
click at [189, 109] on link "Special Trips" at bounding box center [187, 107] width 75 height 23
click at [205, 104] on span "Menu" at bounding box center [210, 107] width 10 height 18
click at [206, 107] on span "Menu" at bounding box center [210, 107] width 10 height 18
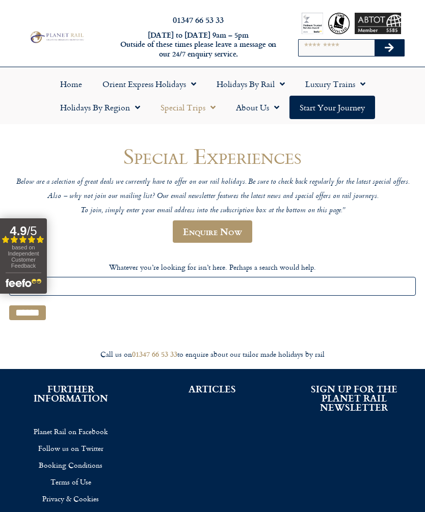
click at [105, 104] on link "Holidays by Region" at bounding box center [100, 107] width 100 height 23
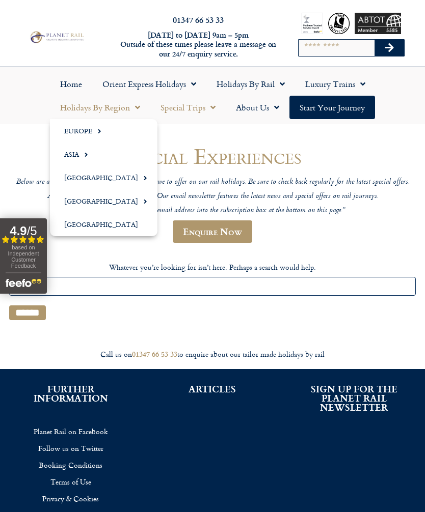
click at [92, 131] on span "Menu" at bounding box center [96, 131] width 9 height 17
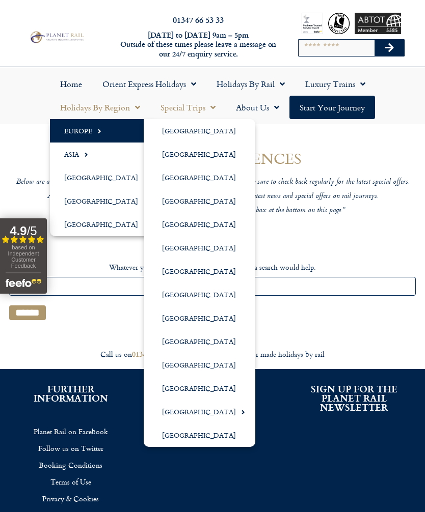
click at [200, 436] on link "[GEOGRAPHIC_DATA]" at bounding box center [200, 435] width 112 height 23
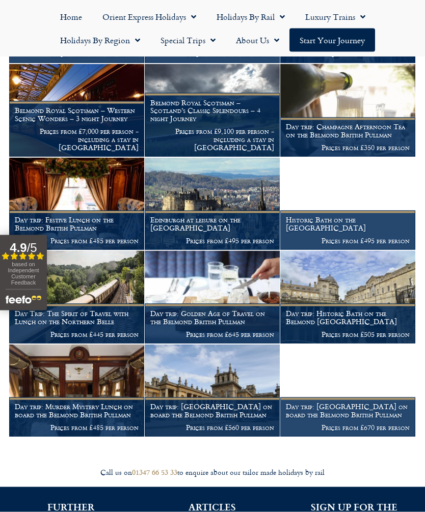
scroll to position [739, 0]
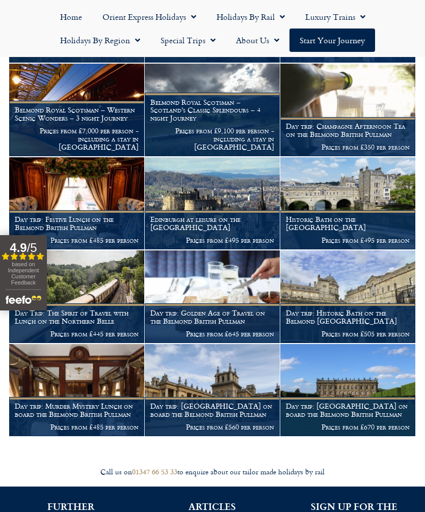
click at [68, 122] on h1 "Belmond Royal Scotsman – Western Scenic Wonders – 3 night Journey" at bounding box center [77, 114] width 124 height 16
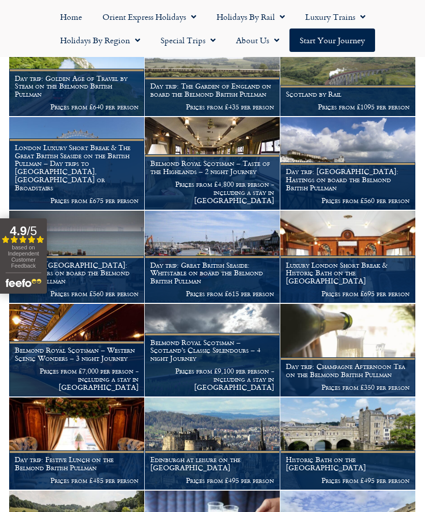
scroll to position [498, 0]
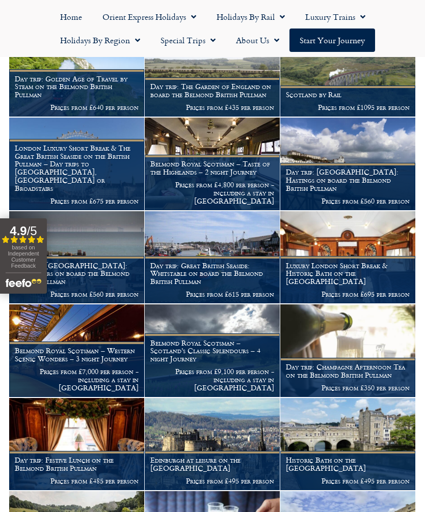
click at [364, 267] on h1 "Luxury London Short Break & Historic Bath on the [GEOGRAPHIC_DATA]" at bounding box center [348, 274] width 124 height 24
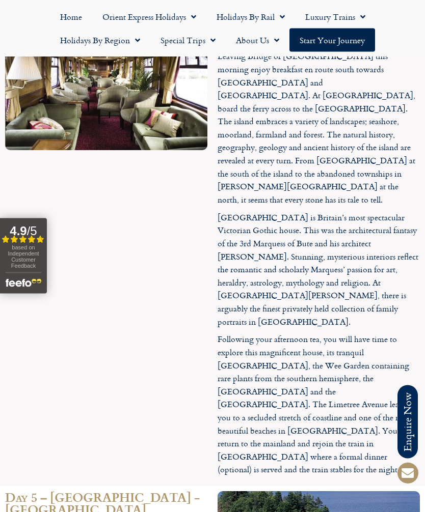
scroll to position [2319, 0]
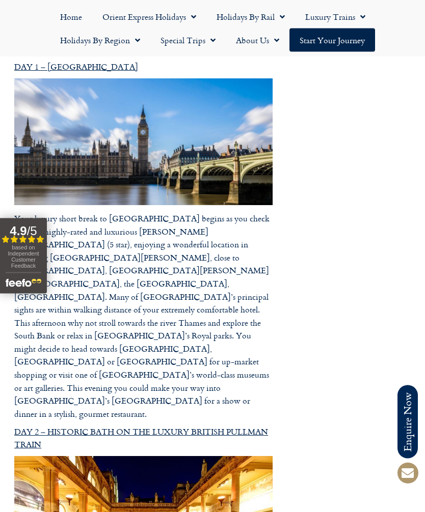
scroll to position [1085, 0]
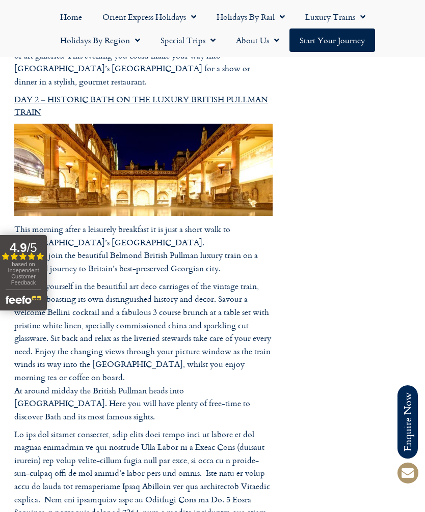
scroll to position [1418, 0]
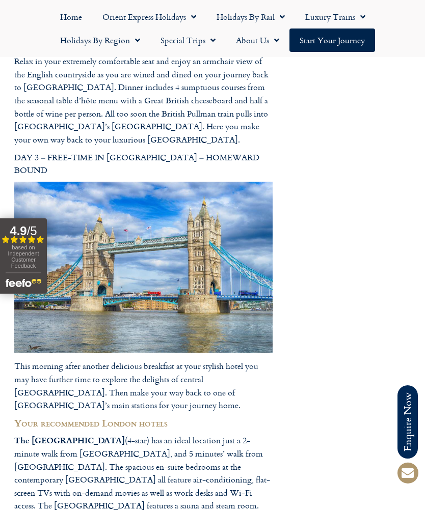
scroll to position [2236, 0]
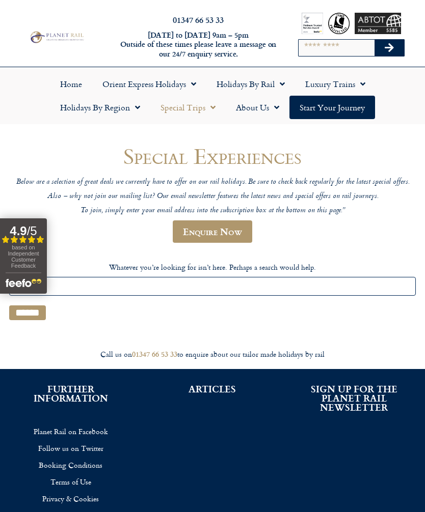
click at [269, 81] on link "Holidays by Rail" at bounding box center [250, 83] width 89 height 23
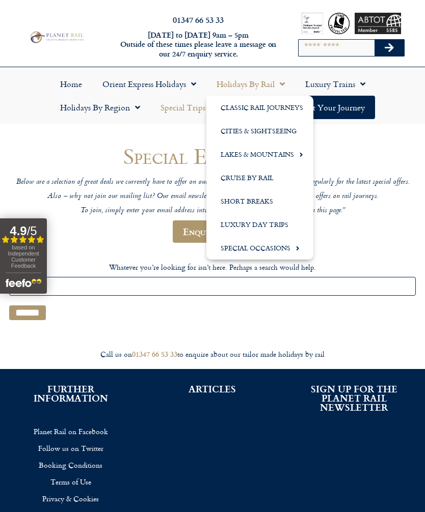
click at [269, 130] on link "Cities & Sightseeing" at bounding box center [259, 130] width 107 height 23
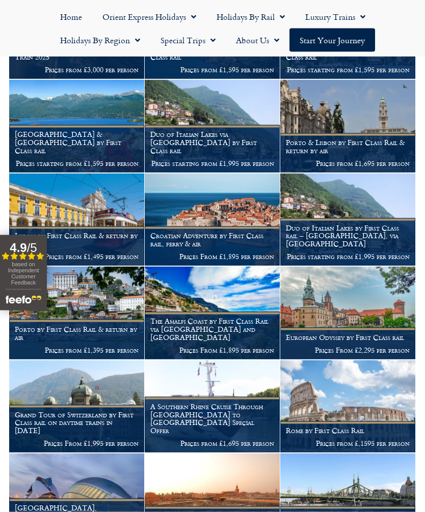
scroll to position [322, 0]
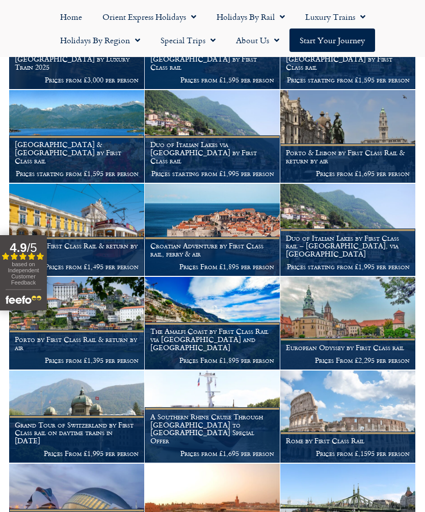
click at [384, 312] on img at bounding box center [347, 323] width 135 height 92
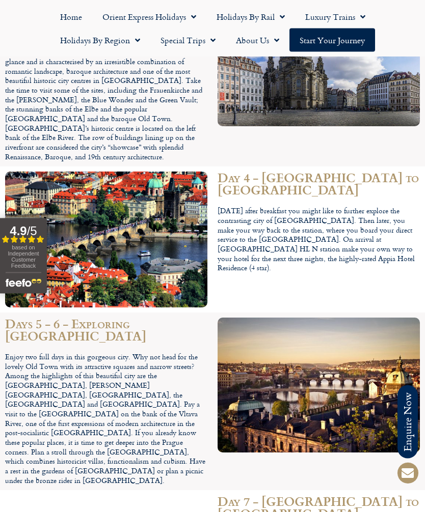
scroll to position [1911, 0]
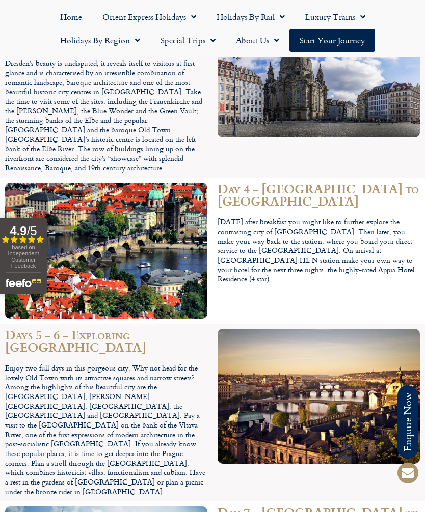
click at [262, 14] on link "Holidays by Rail" at bounding box center [250, 16] width 89 height 23
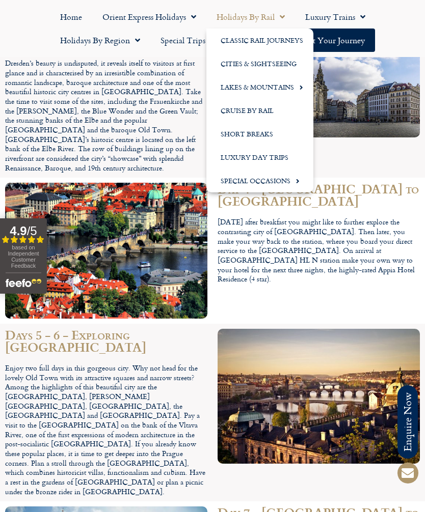
click at [257, 110] on link "Cruise by Rail" at bounding box center [259, 110] width 107 height 23
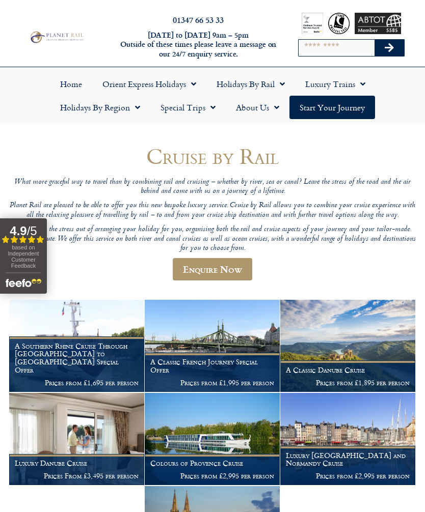
click at [270, 81] on link "Holidays by Rail" at bounding box center [250, 83] width 89 height 23
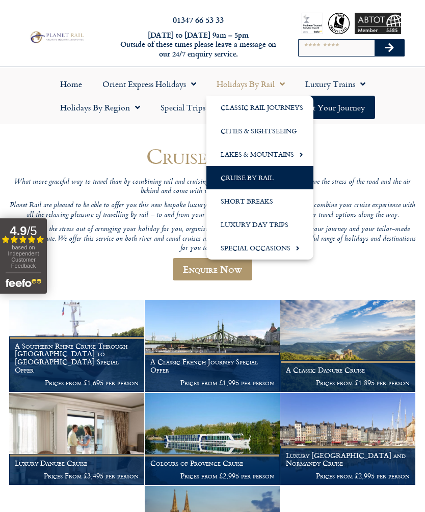
click at [267, 130] on link "Cities & Sightseeing" at bounding box center [259, 130] width 107 height 23
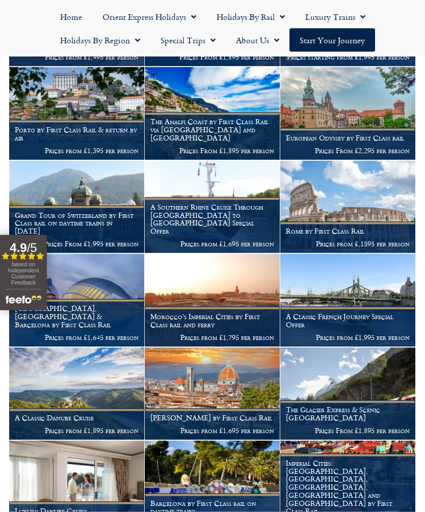
scroll to position [534, 0]
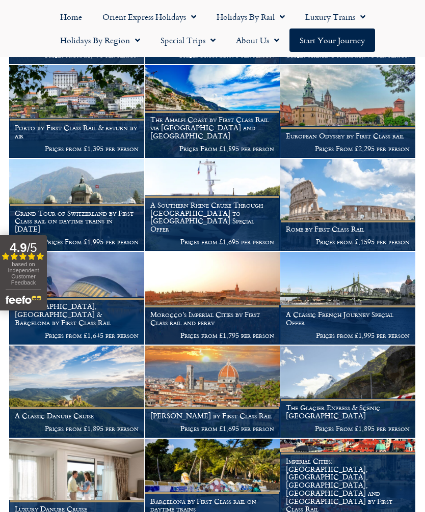
click at [366, 311] on h1 "A Classic French Journey Special Offer" at bounding box center [348, 319] width 124 height 16
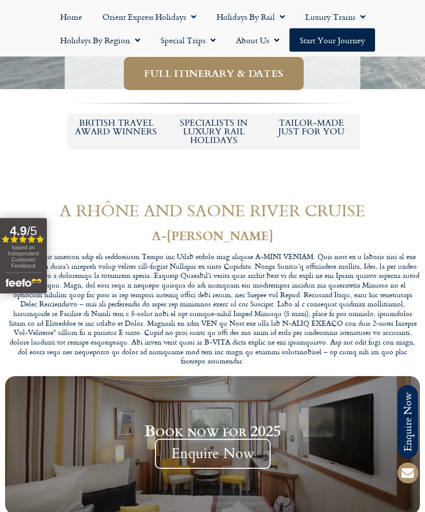
scroll to position [473, 0]
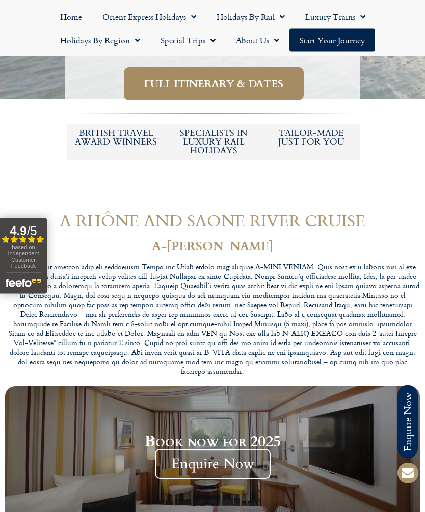
click at [269, 19] on link "Holidays by Rail" at bounding box center [250, 16] width 89 height 23
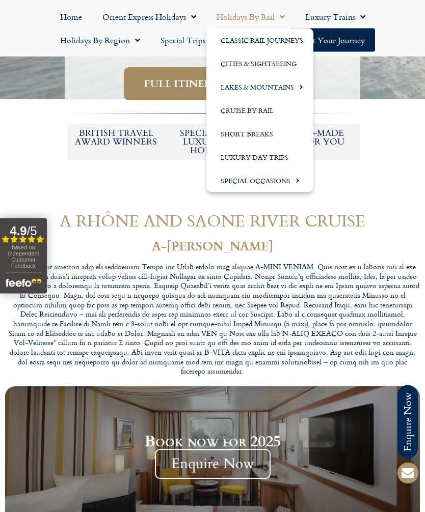
scroll to position [473, 0]
click at [285, 60] on link "Cities & Sightseeing" at bounding box center [259, 63] width 107 height 23
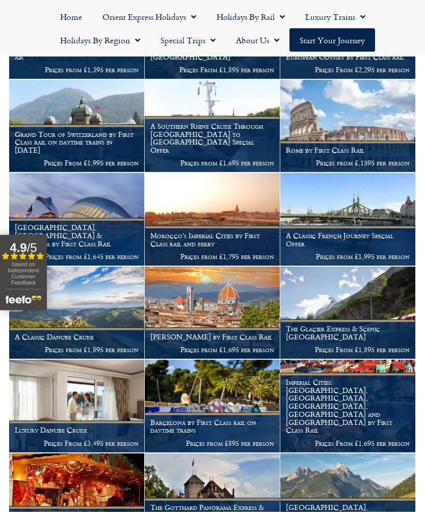
scroll to position [613, 0]
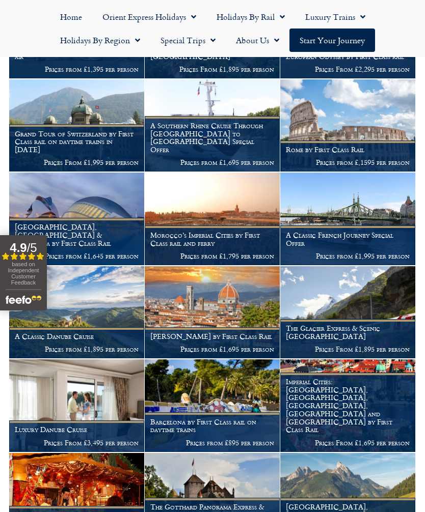
click at [239, 389] on img at bounding box center [212, 405] width 135 height 92
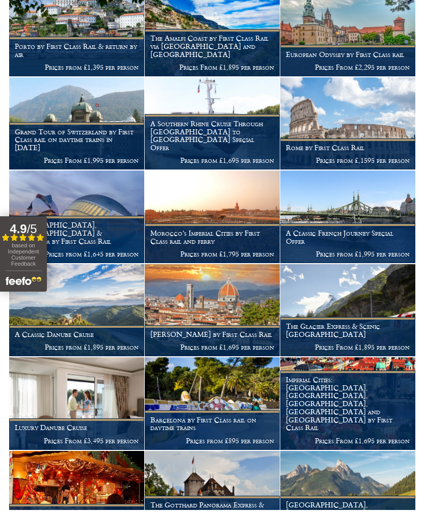
scroll to position [647, 0]
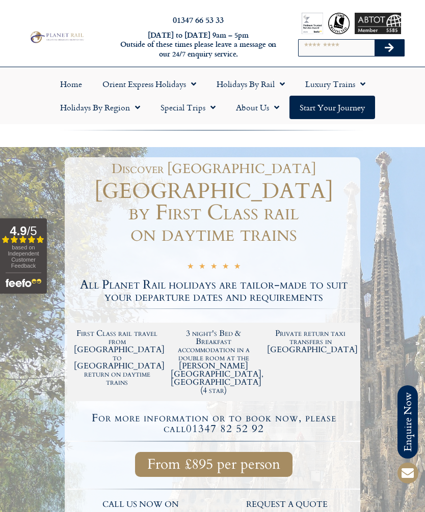
click at [327, 446] on div "From £895 per person" at bounding box center [213, 465] width 293 height 38
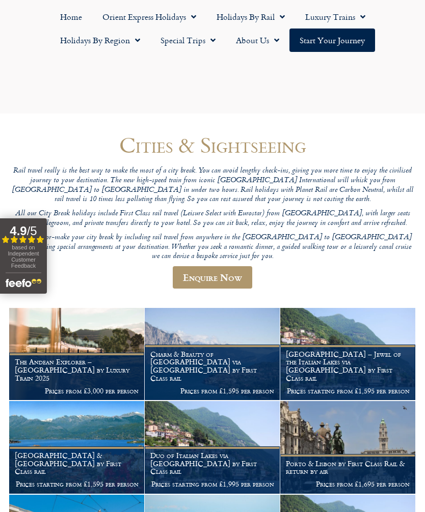
scroll to position [567, 0]
